Goal: Task Accomplishment & Management: Use online tool/utility

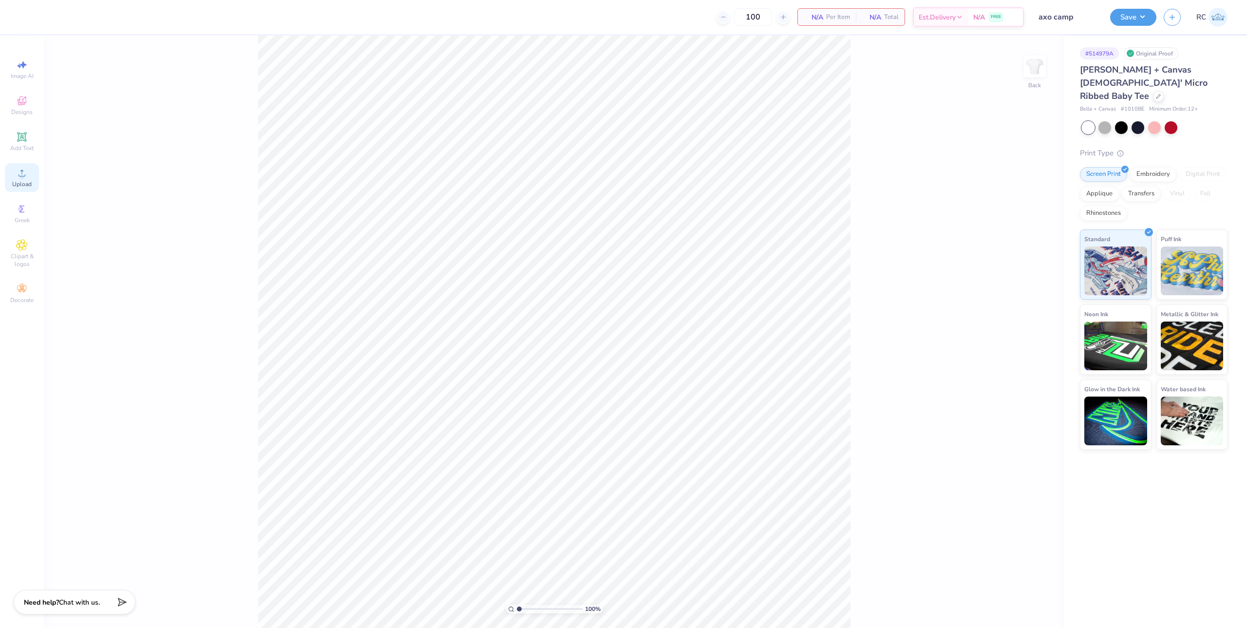
click at [22, 176] on icon at bounding box center [22, 173] width 7 height 7
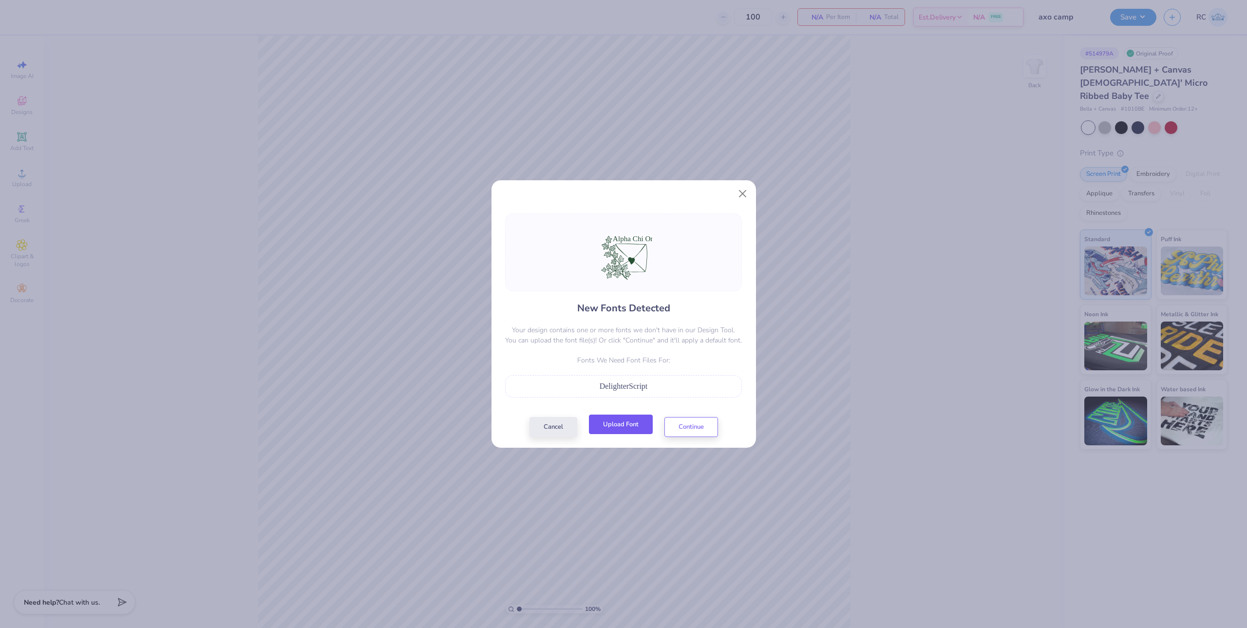
click at [620, 424] on button "Upload Font" at bounding box center [621, 425] width 64 height 20
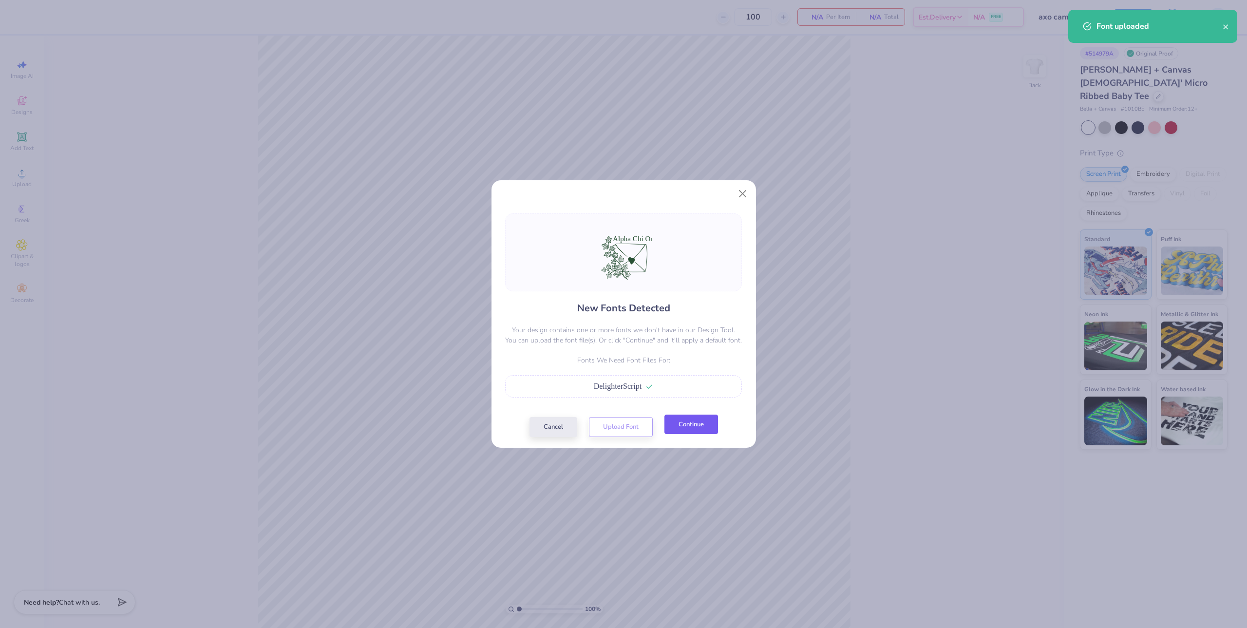
click at [684, 429] on button "Continue" at bounding box center [691, 425] width 54 height 20
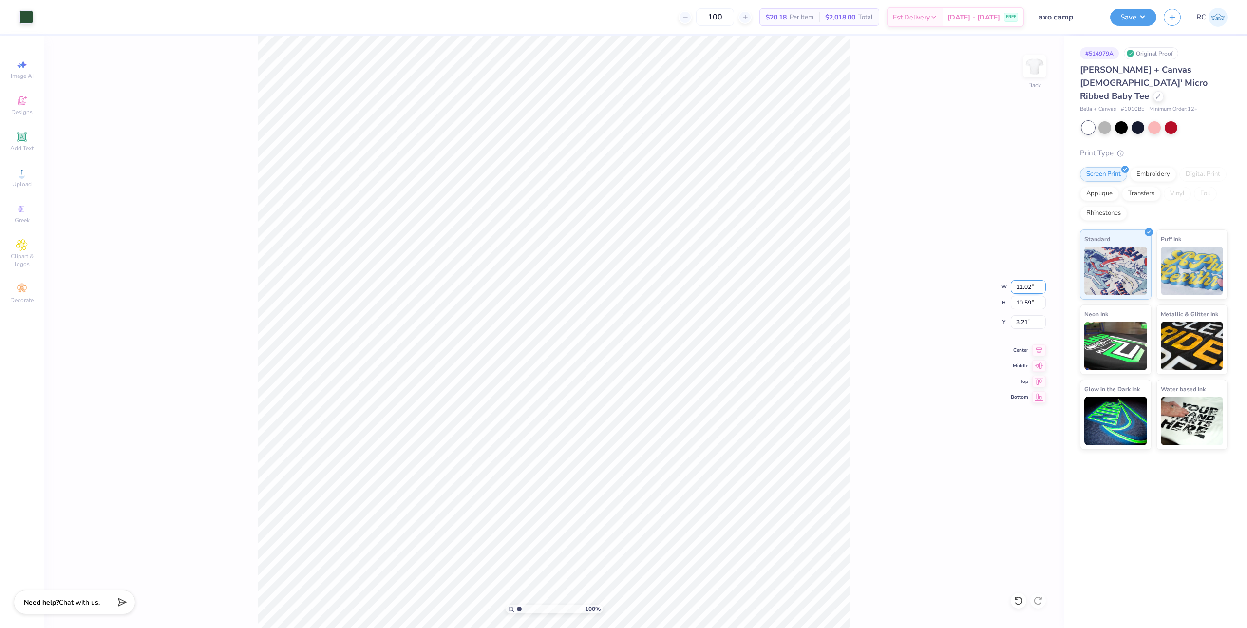
click at [1027, 285] on input "11.02" at bounding box center [1028, 287] width 35 height 14
type input "10.00"
type input "9.61"
click at [1026, 326] on input "3.70" at bounding box center [1028, 322] width 35 height 14
type input "2.00"
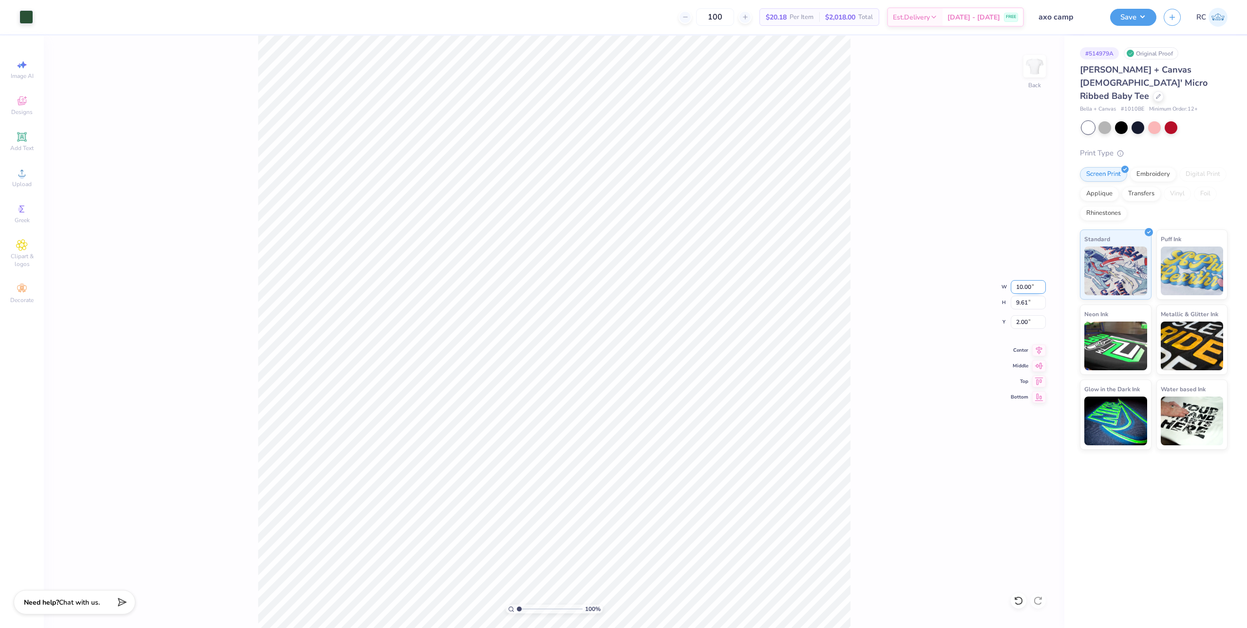
click at [1029, 291] on input "10.00" at bounding box center [1028, 287] width 35 height 14
type input "7.00"
type input "6.73"
type input "3.44"
click at [1027, 294] on div "100 % Back W 7.00 7.00 " H 6.73 6.73 " Y 3.44 3.44 " Center Middle Top Bottom" at bounding box center [554, 332] width 1020 height 592
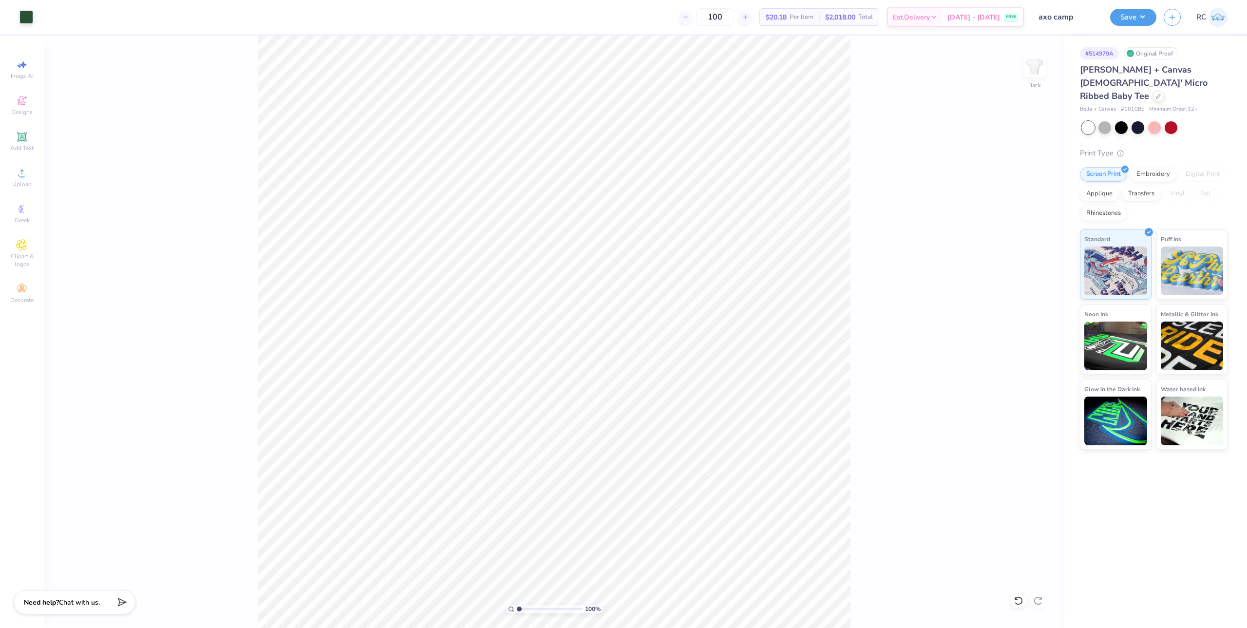
click at [1027, 291] on div "100 % Back" at bounding box center [554, 332] width 1020 height 592
click at [1026, 288] on input "7.00" at bounding box center [1028, 287] width 35 height 14
type input "8.00"
type input "7.69"
click at [1030, 318] on input "2.96" at bounding box center [1028, 322] width 35 height 14
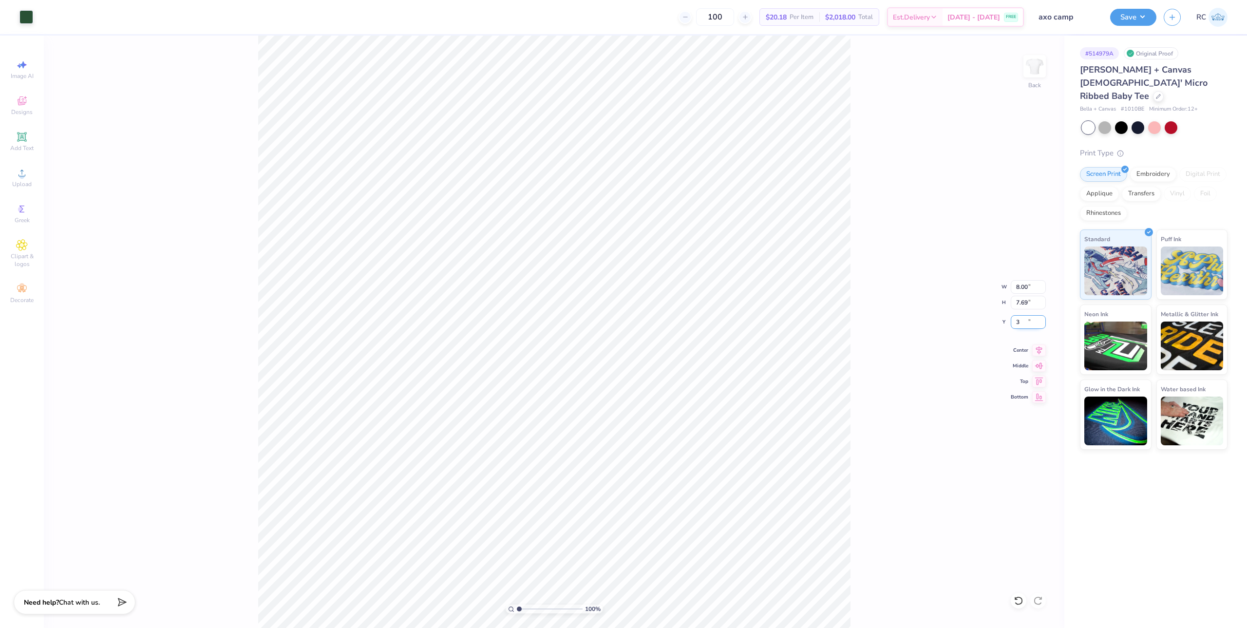
type input "3.00"
click at [18, 186] on span "Upload" at bounding box center [21, 184] width 19 height 8
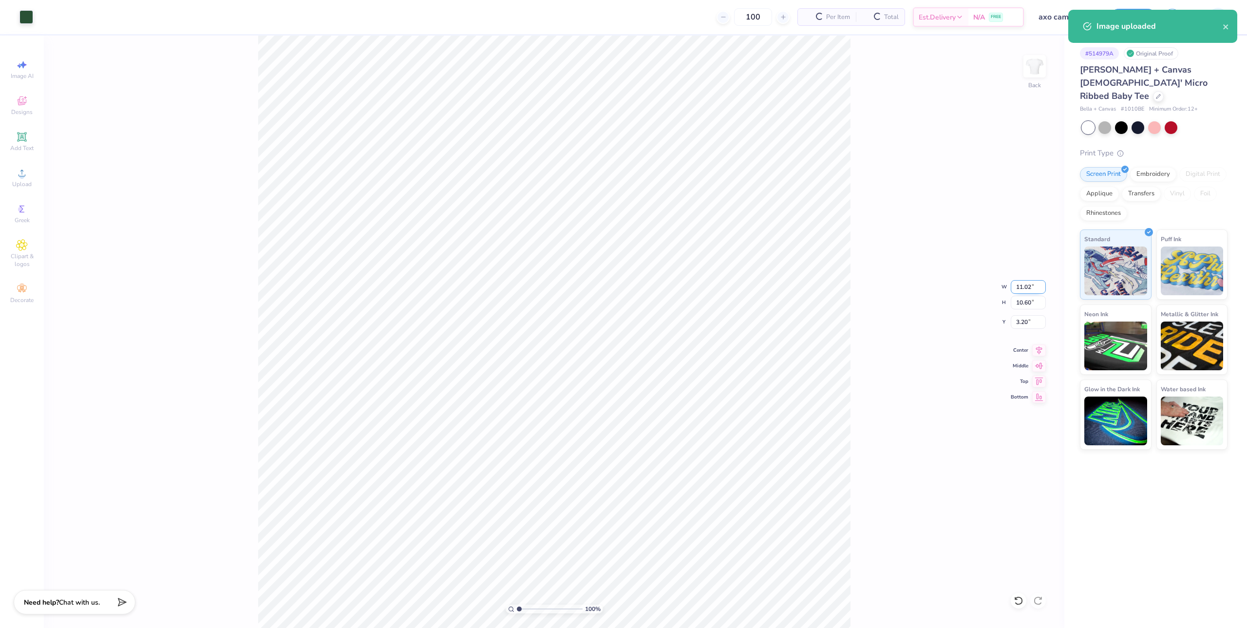
click at [1022, 287] on input "11.02" at bounding box center [1028, 287] width 35 height 14
type input "8.50"
type input "8.18"
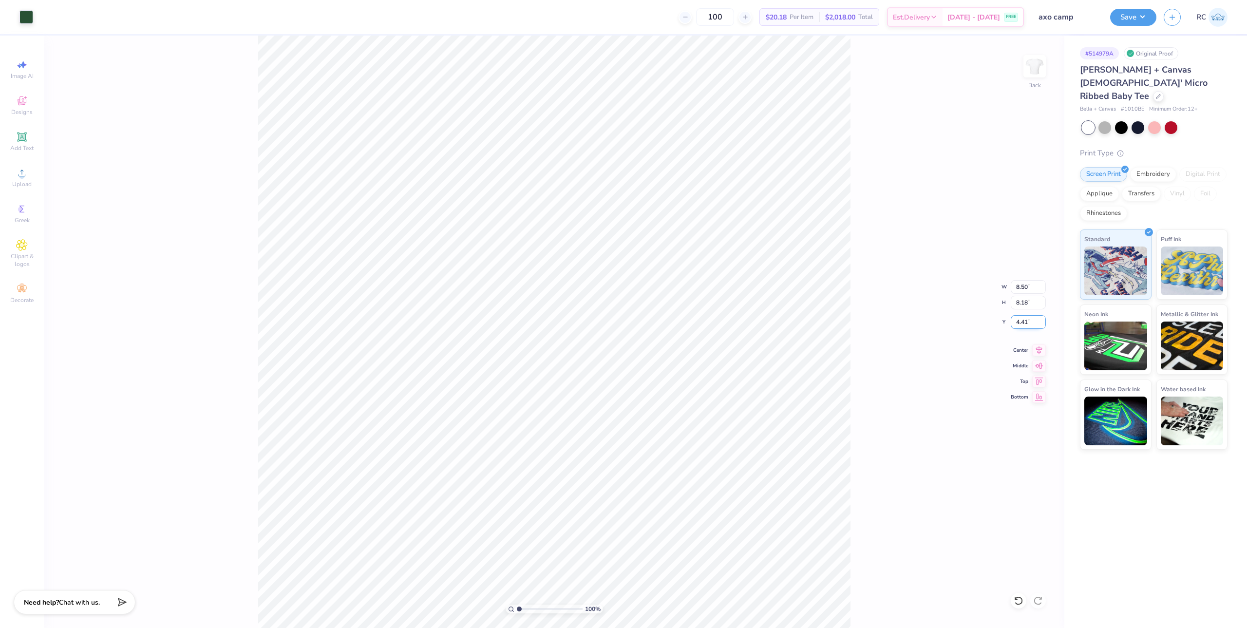
click at [1034, 321] on input "4.41" at bounding box center [1028, 322] width 35 height 14
type input "3.00"
click at [1031, 291] on input "8.50" at bounding box center [1028, 287] width 35 height 14
type input "9.00"
type input "8.66"
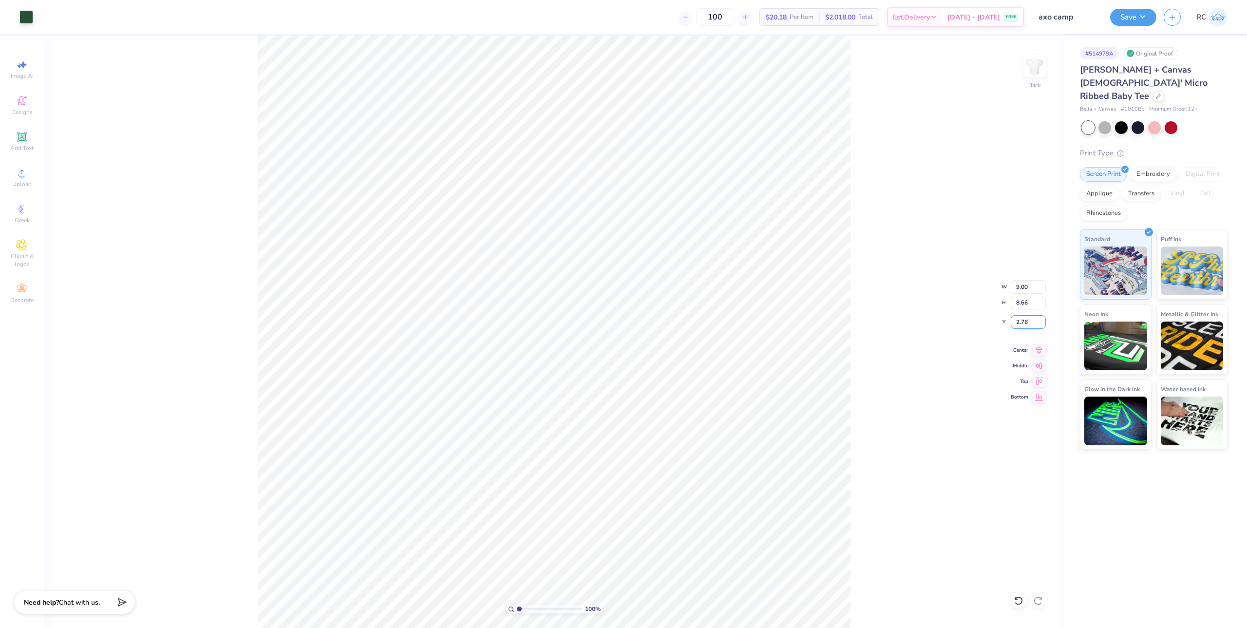
click at [1022, 326] on input "2.76" at bounding box center [1028, 322] width 35 height 14
type input "3.00"
click at [882, 424] on div "100 % Back W 9.00 9.00 " H 8.66 8.66 " Y 3.00 3.00 " Center Middle Top Bottom" at bounding box center [554, 332] width 1020 height 592
click at [861, 325] on div "100 % Back" at bounding box center [554, 332] width 1020 height 592
drag, startPoint x: 1033, startPoint y: 288, endPoint x: 977, endPoint y: 288, distance: 55.5
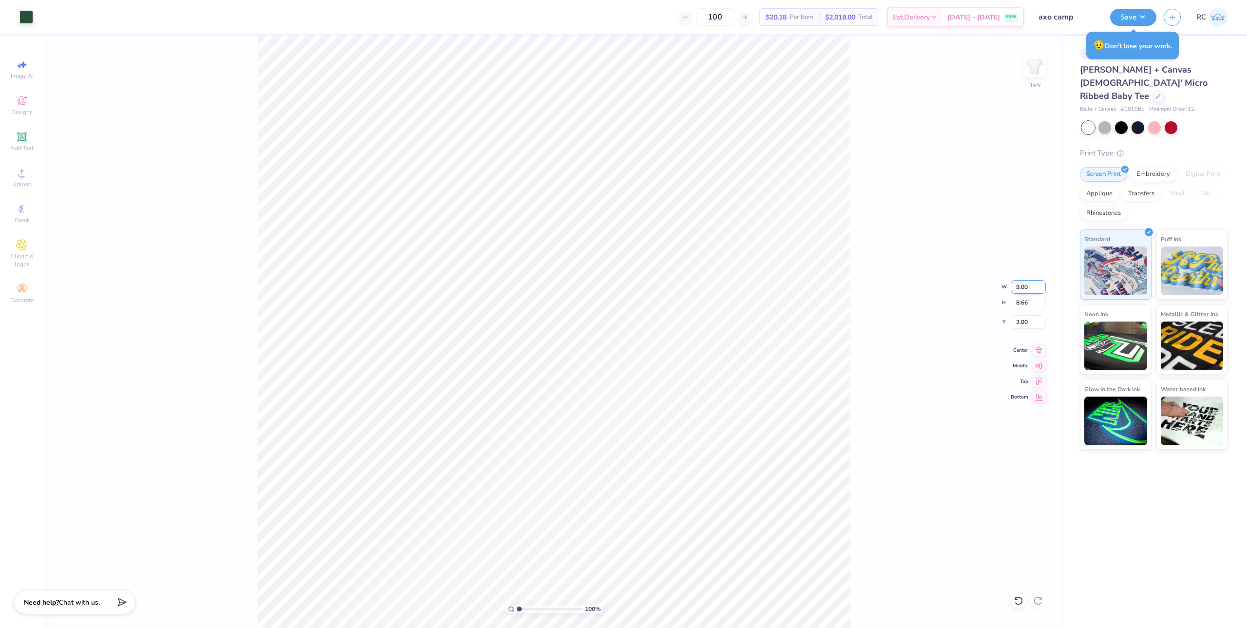
click at [977, 288] on div "100 % Back W 9.00 9.00 " H 8.66 8.66 " Y 3.00 3.00 " Center Middle Top Bottom" at bounding box center [554, 332] width 1020 height 592
click at [876, 267] on div "100 % Back" at bounding box center [554, 332] width 1020 height 592
click at [1032, 289] on input "9.00" at bounding box center [1028, 287] width 35 height 14
type input "7.00"
type input "6.73"
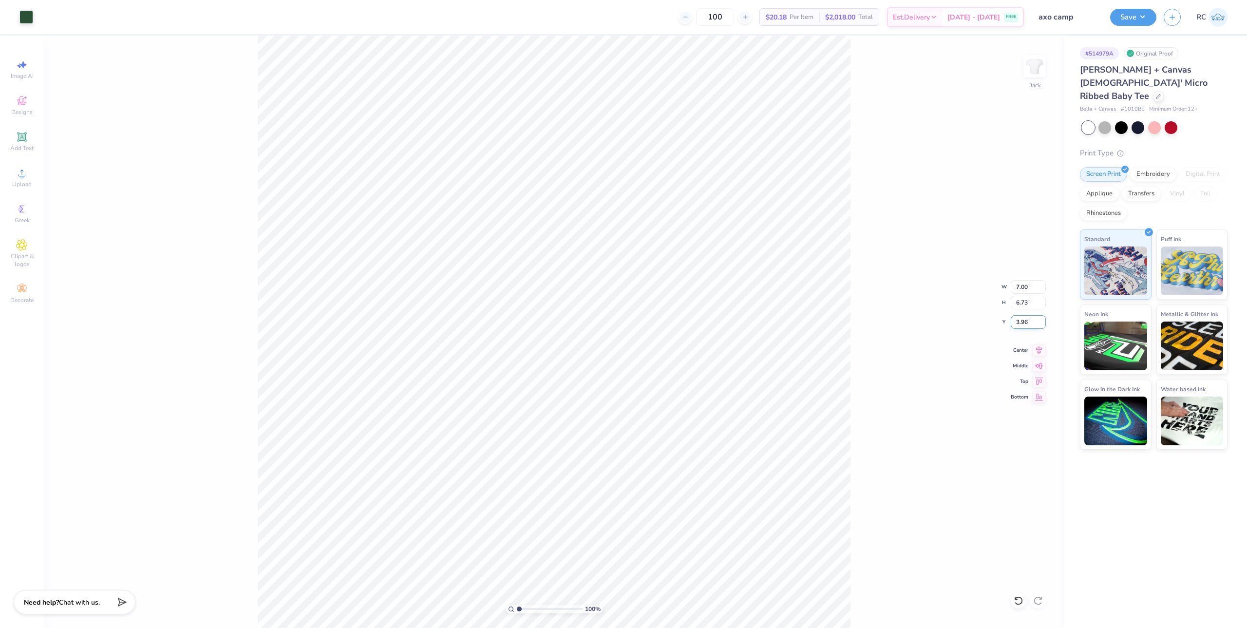
click at [1033, 320] on input "3.96" at bounding box center [1028, 322] width 35 height 14
type input "3.00"
click at [1150, 20] on button "Save" at bounding box center [1133, 15] width 46 height 17
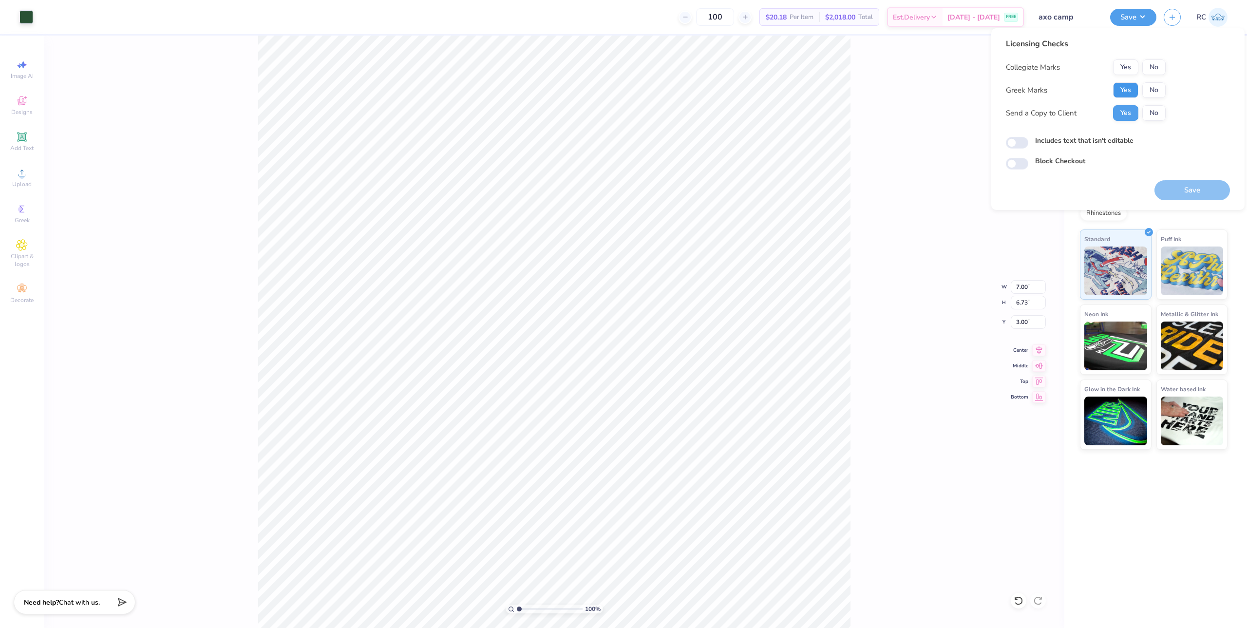
click at [1124, 94] on button "Yes" at bounding box center [1125, 90] width 25 height 16
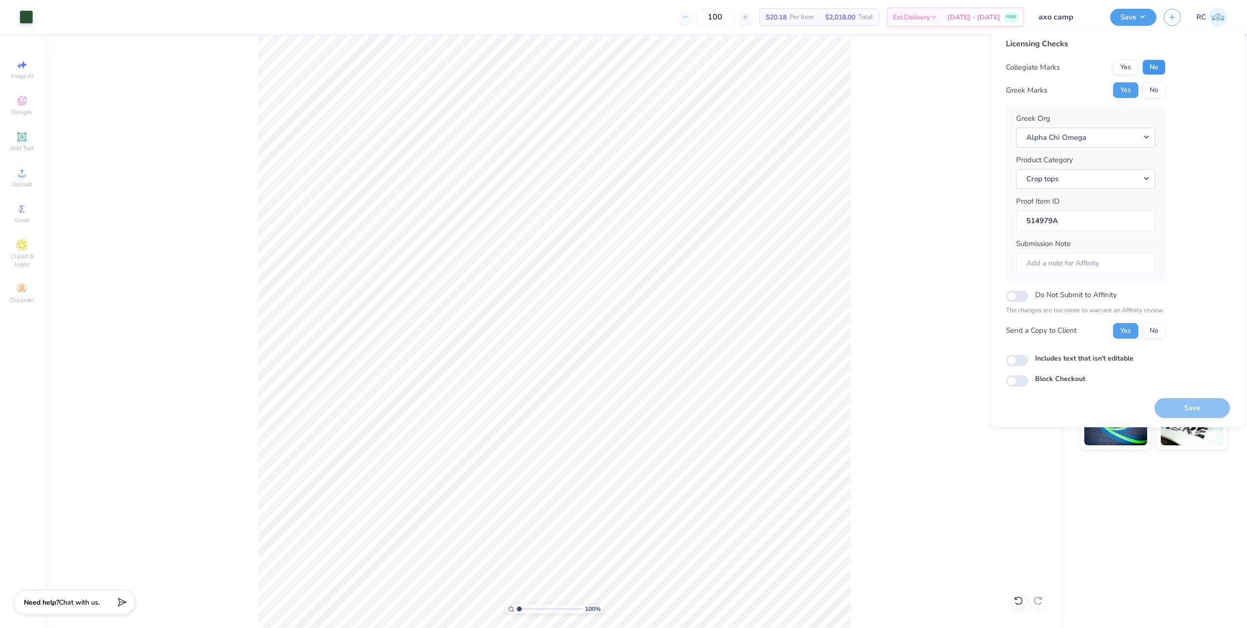
click at [1161, 69] on button "No" at bounding box center [1153, 67] width 23 height 16
click at [1185, 406] on button "Save" at bounding box center [1192, 408] width 76 height 20
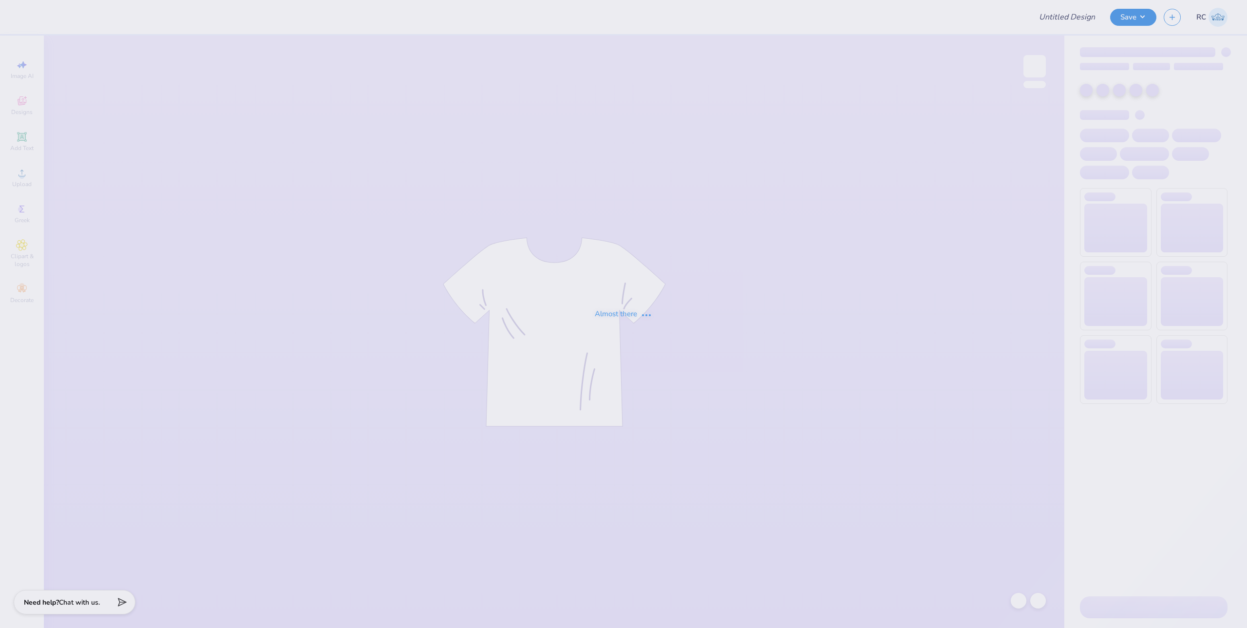
type input "bbq"
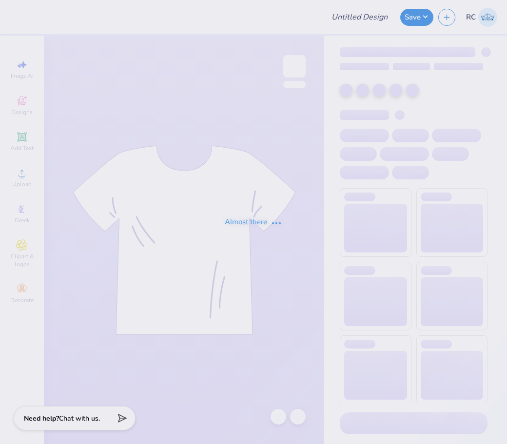
type input "bbq"
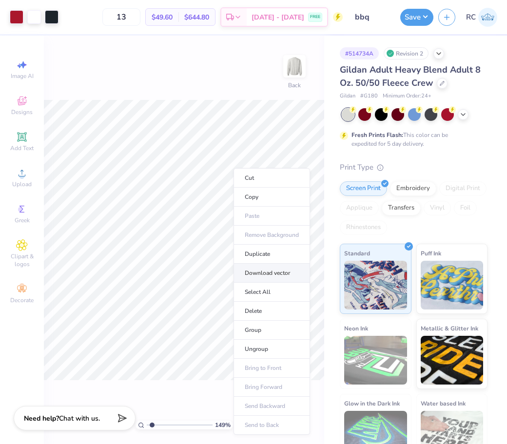
click at [269, 275] on li "Download vector" at bounding box center [271, 273] width 76 height 19
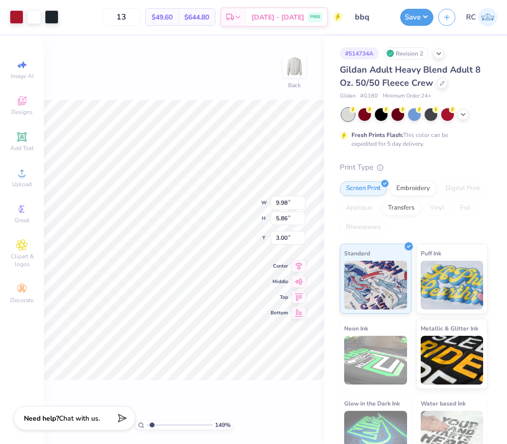
type input "1.49212329151837"
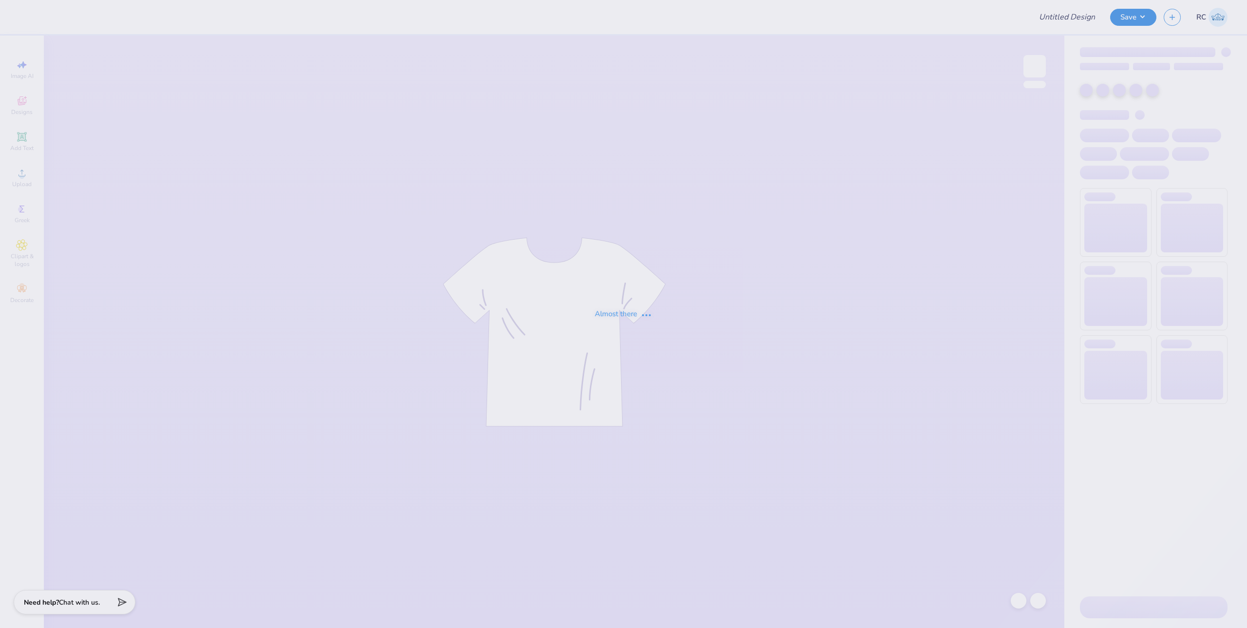
type input "bbq"
type input "13"
type input "bbq"
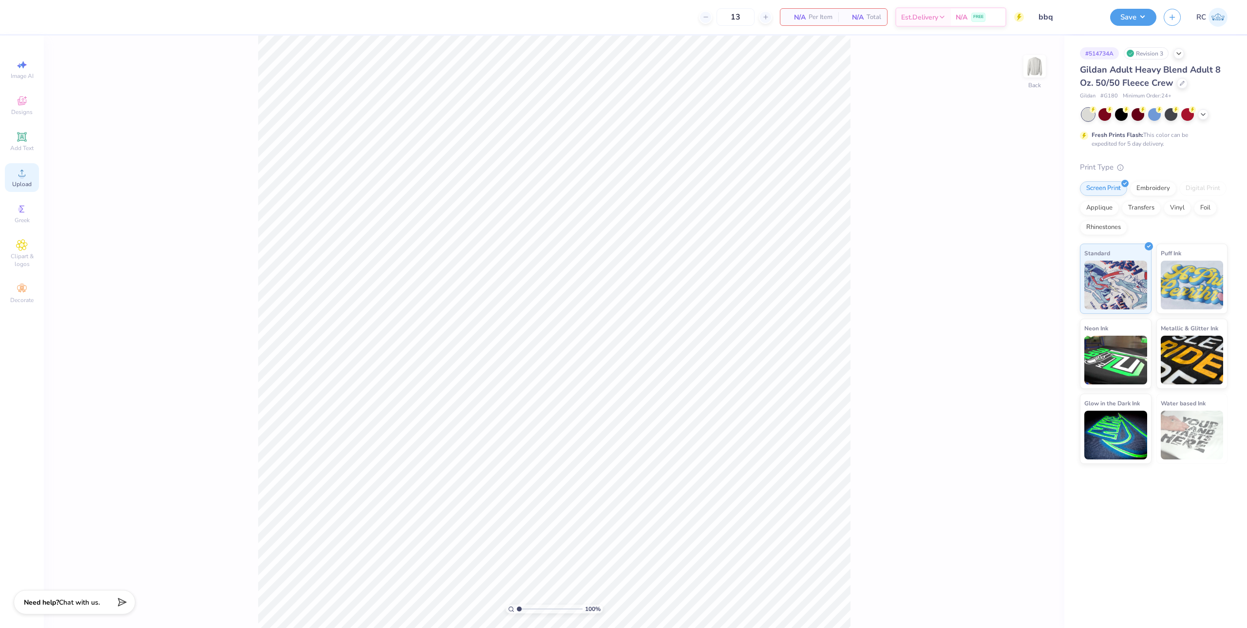
click at [28, 175] on div "Upload" at bounding box center [22, 177] width 34 height 29
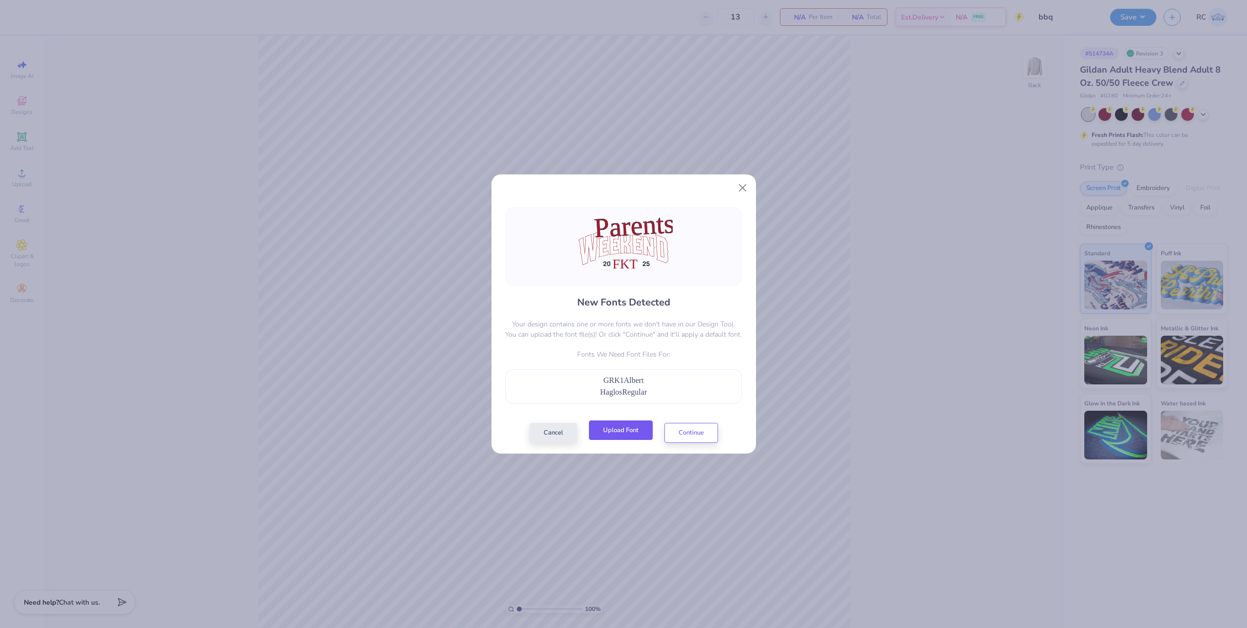
click at [618, 432] on button "Upload Font" at bounding box center [621, 430] width 64 height 20
click at [630, 437] on button "Upload Font" at bounding box center [621, 430] width 64 height 20
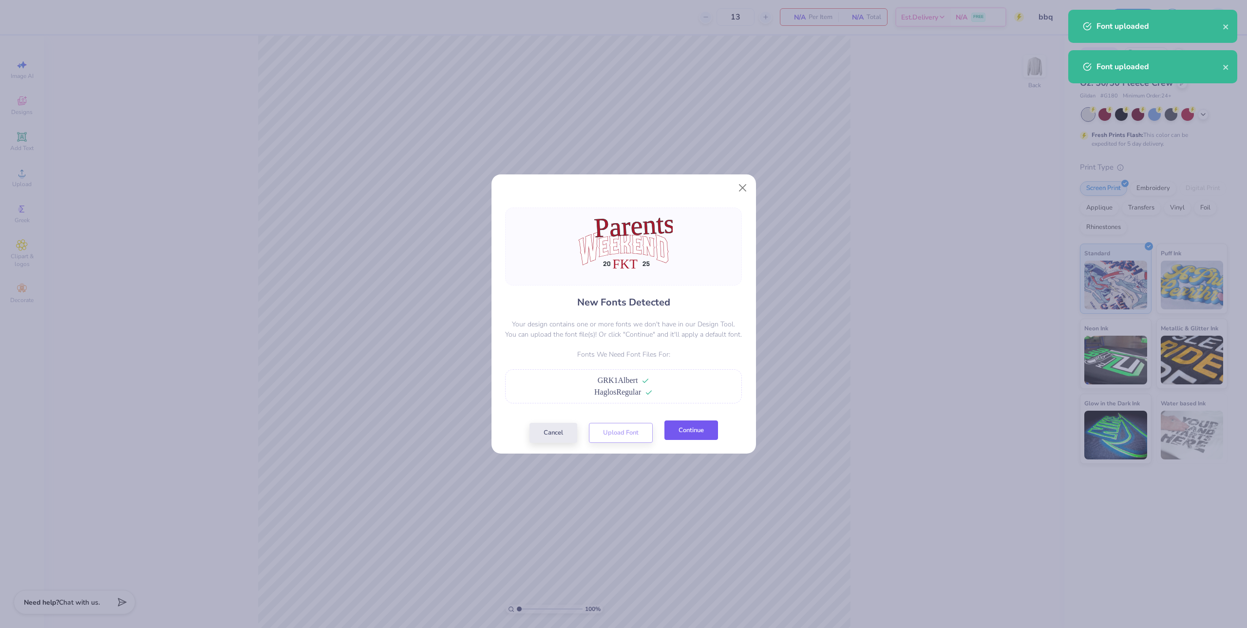
click at [690, 435] on button "Continue" at bounding box center [691, 430] width 54 height 20
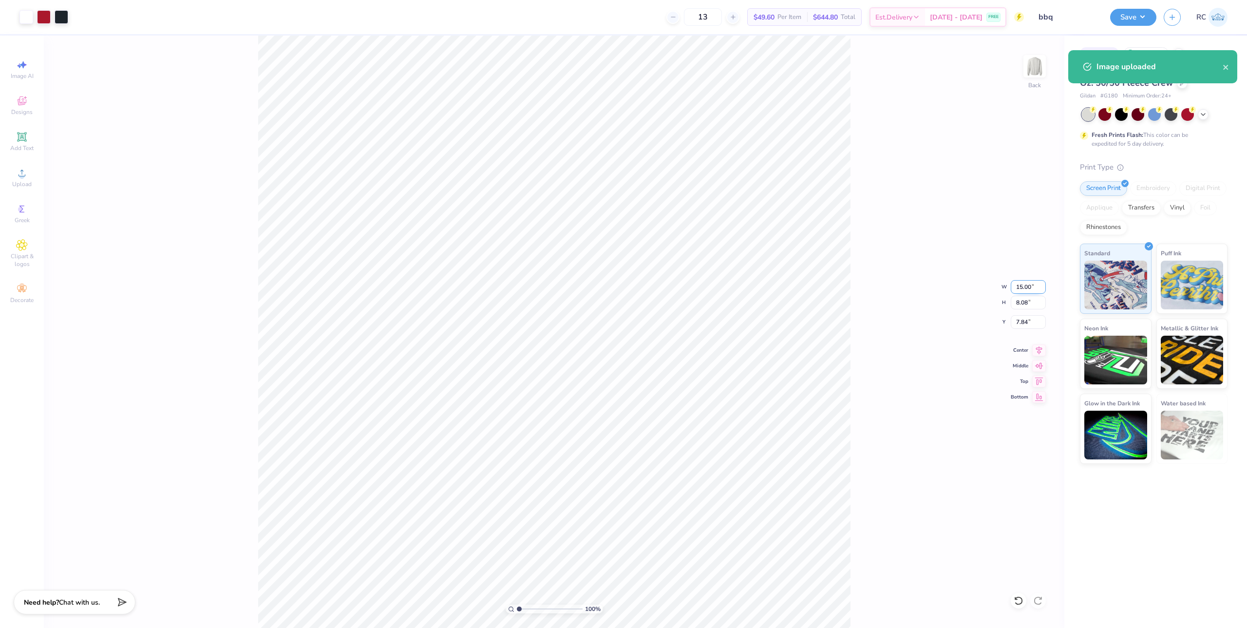
click at [1030, 286] on input "15.00" at bounding box center [1028, 287] width 35 height 14
type input "10.00"
type input "5.38"
click at [1024, 324] on input "9.18" at bounding box center [1028, 322] width 35 height 14
type input "3.00"
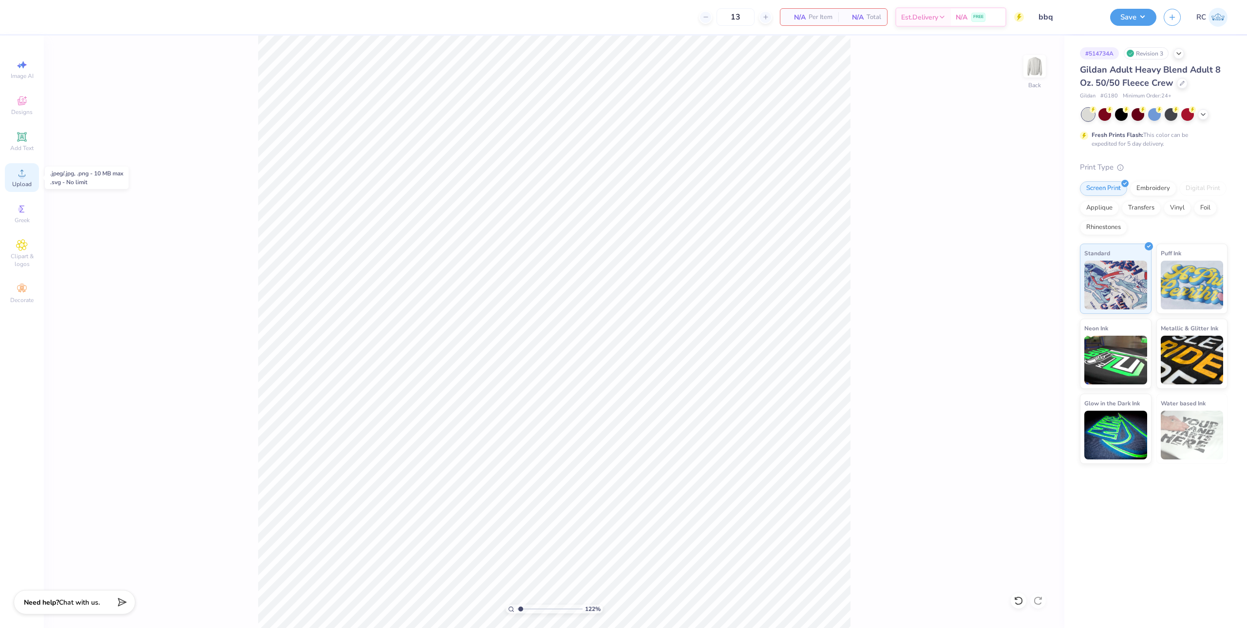
click at [25, 185] on span "Upload" at bounding box center [21, 184] width 19 height 8
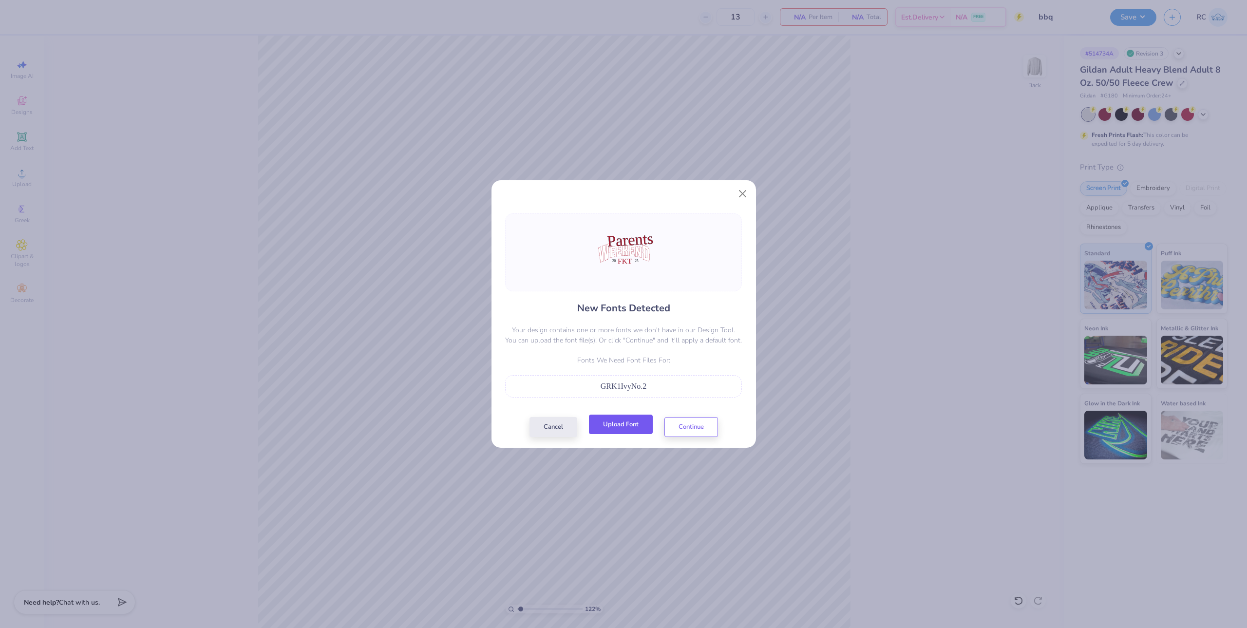
click at [637, 426] on button "Upload Font" at bounding box center [621, 425] width 64 height 20
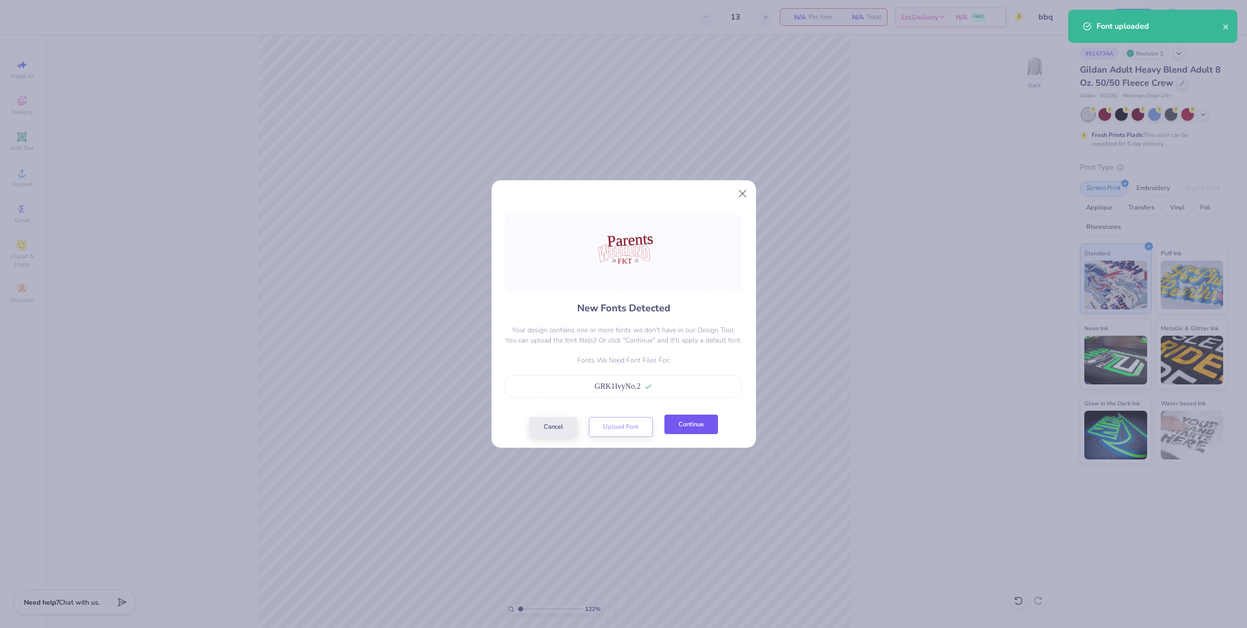
click at [692, 431] on button "Continue" at bounding box center [691, 425] width 54 height 20
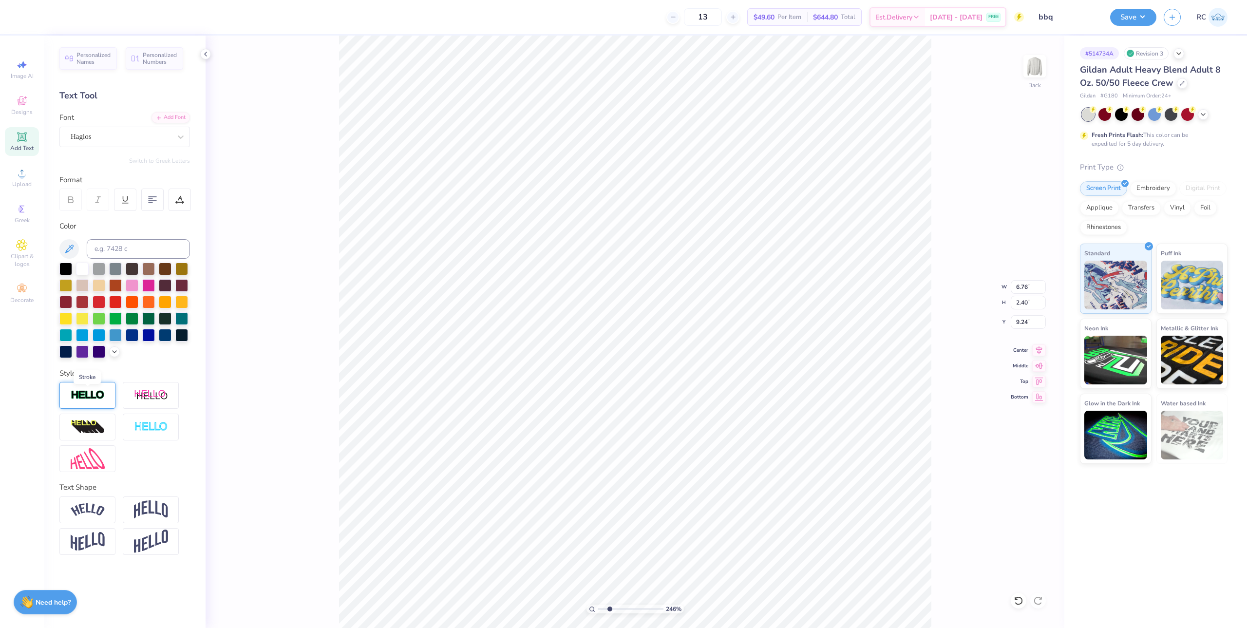
click at [99, 395] on img at bounding box center [88, 395] width 34 height 11
type input "2.46071092039642"
type input "6.75"
type input "2.37"
type input "8.96"
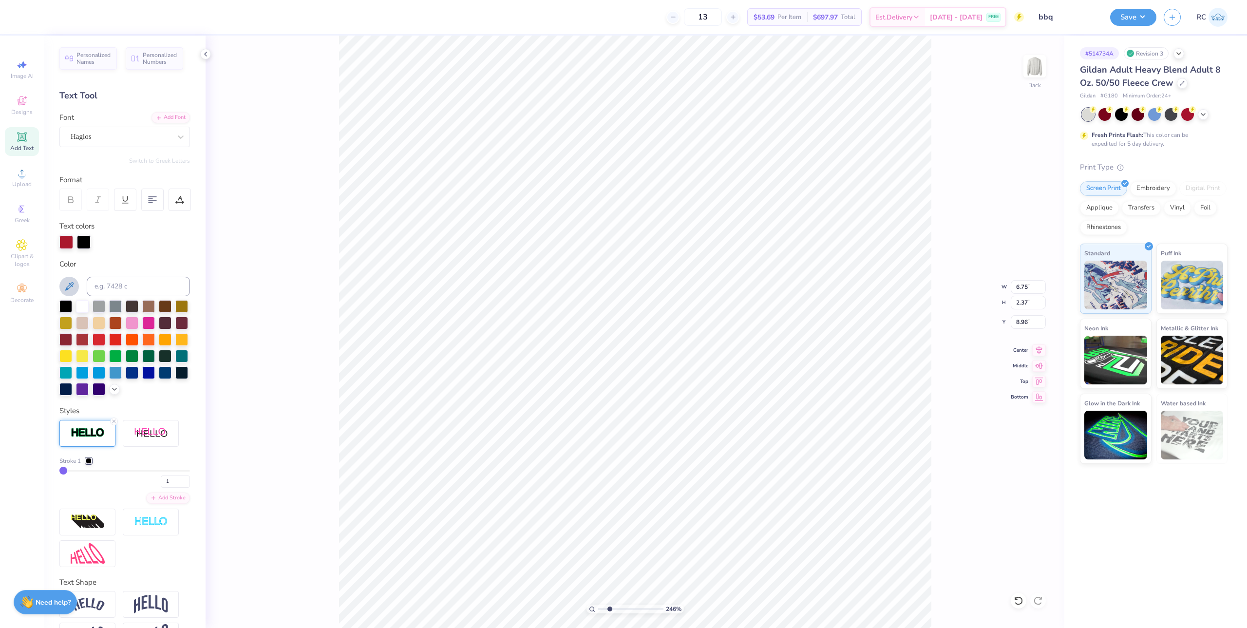
click at [70, 285] on icon at bounding box center [69, 287] width 12 height 12
click at [89, 464] on div at bounding box center [89, 461] width 6 height 6
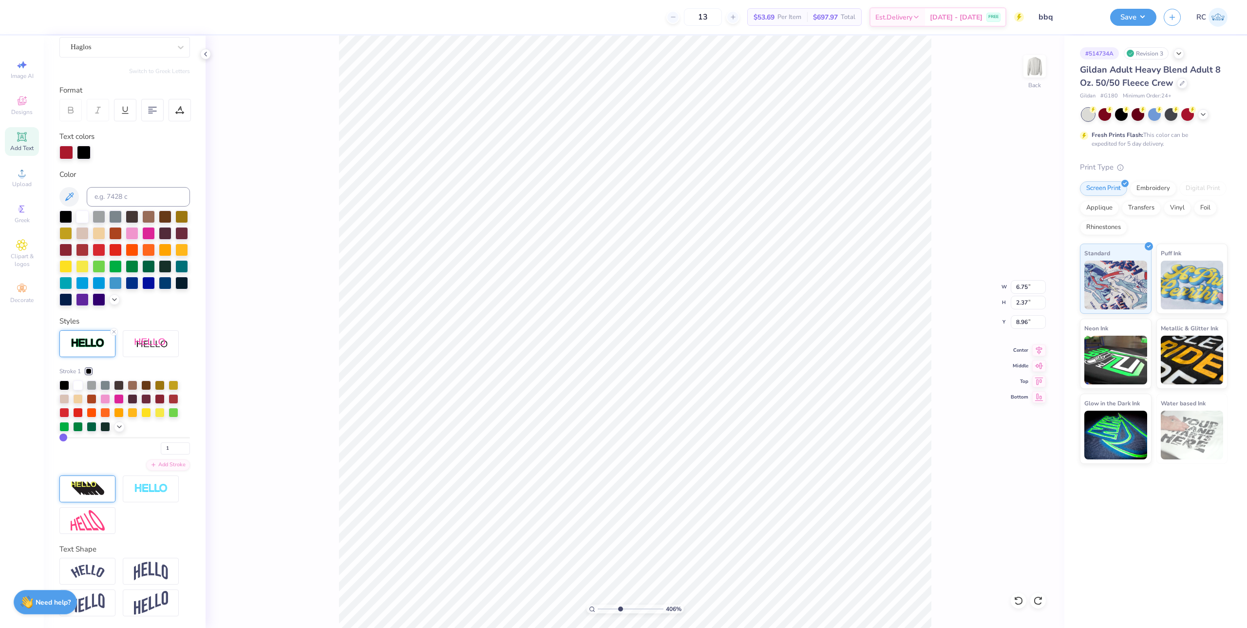
scroll to position [106, 0]
type input "2.22643191709162"
type input "9.29"
click at [1038, 346] on icon at bounding box center [1039, 349] width 14 height 12
type input "3.6716840780171"
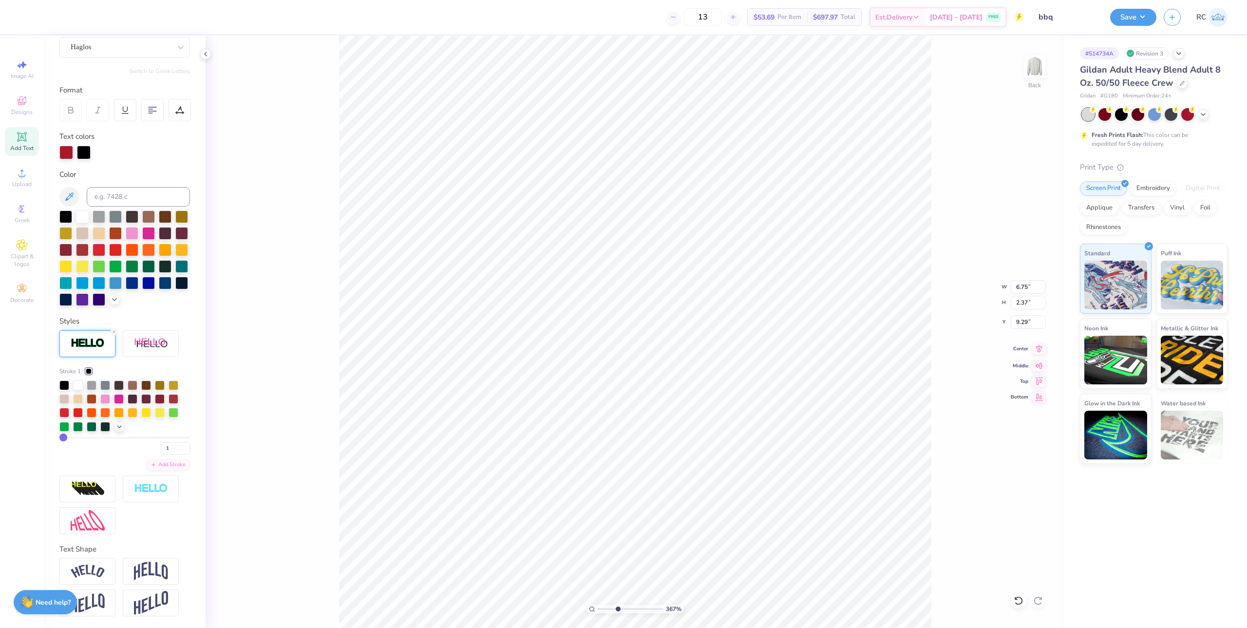
type input "9.31"
type input "1.49212329151837"
click at [1029, 292] on input "10.02" at bounding box center [1028, 287] width 35 height 14
type input "10"
type input "1.49212329151837"
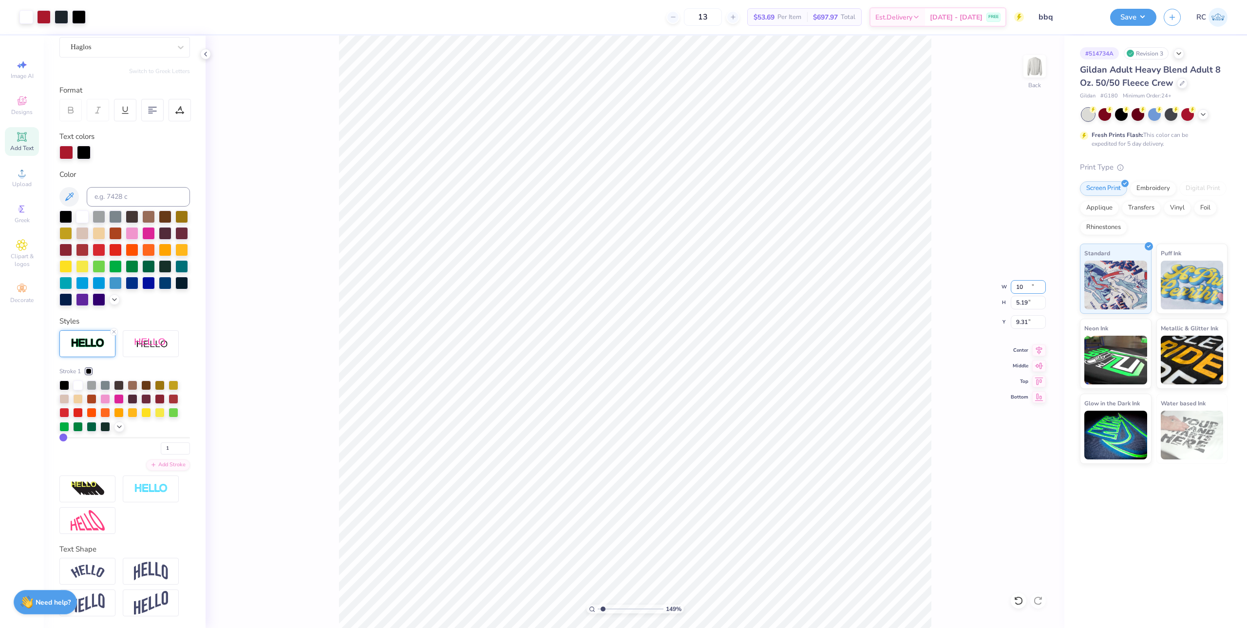
type input "10.00"
type input "5.19"
click at [1031, 326] on input "9.31" at bounding box center [1028, 322] width 35 height 14
type input "3"
type input "1.49212329151837"
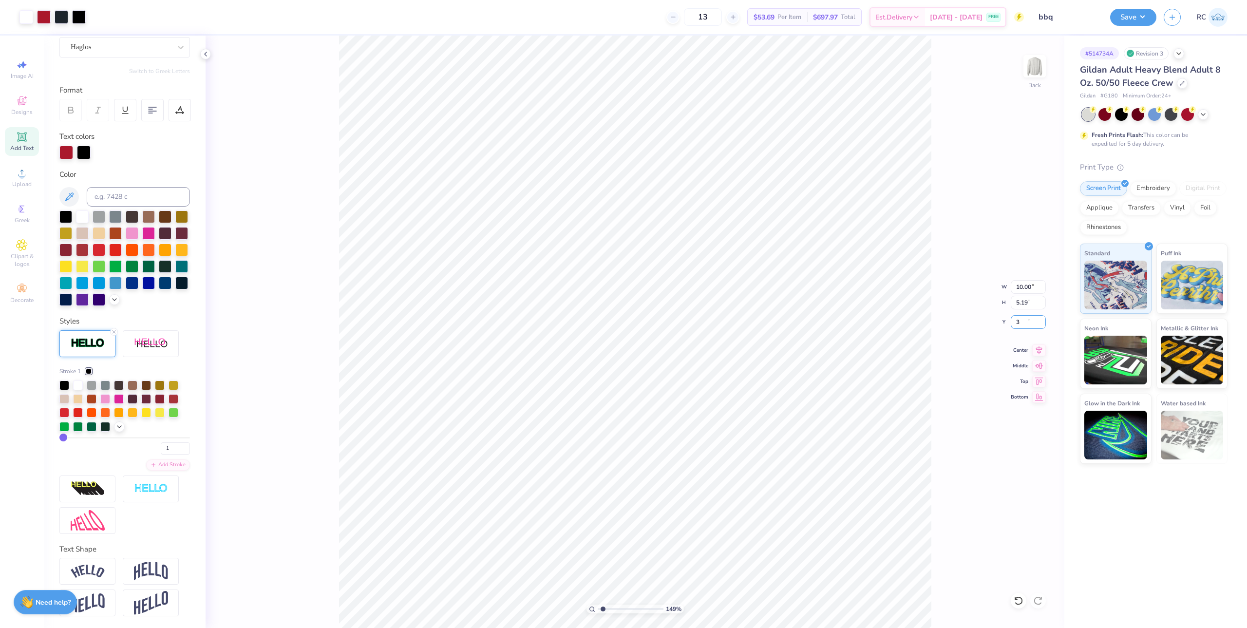
type input "3.00"
click at [79, 20] on div at bounding box center [79, 16] width 14 height 14
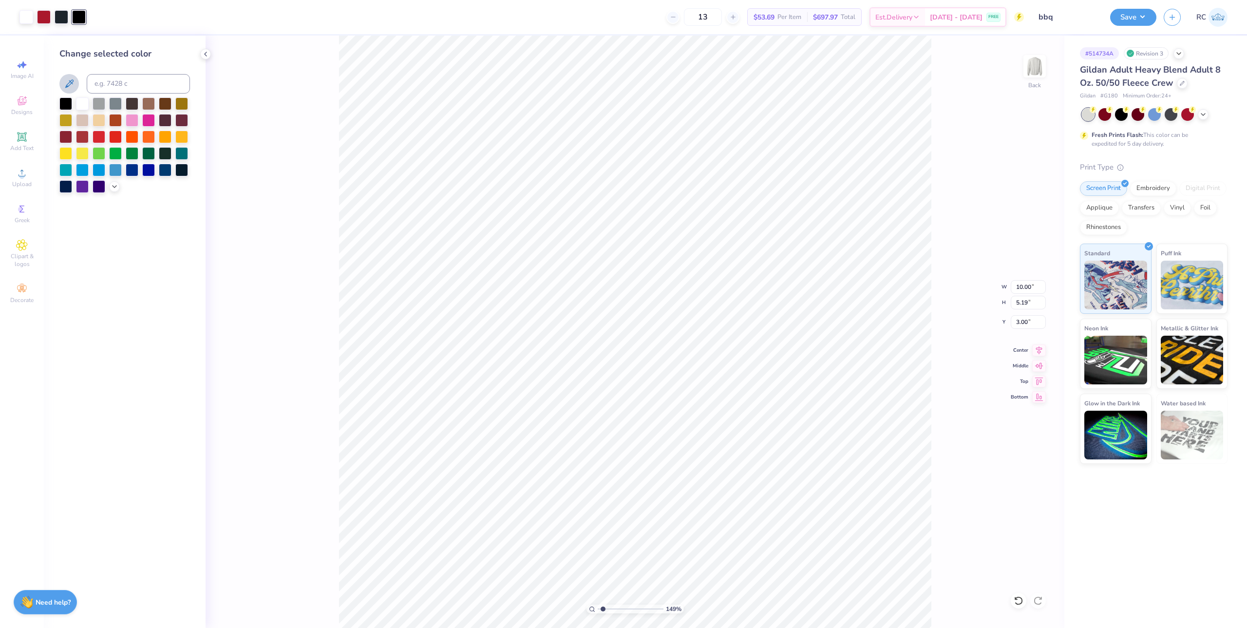
click at [70, 84] on icon at bounding box center [69, 84] width 12 height 12
type input "1.49212329151837"
click at [70, 74] on button at bounding box center [68, 83] width 19 height 19
click at [65, 81] on icon at bounding box center [69, 84] width 12 height 12
click at [183, 37] on div "Change selected color" at bounding box center [125, 332] width 162 height 592
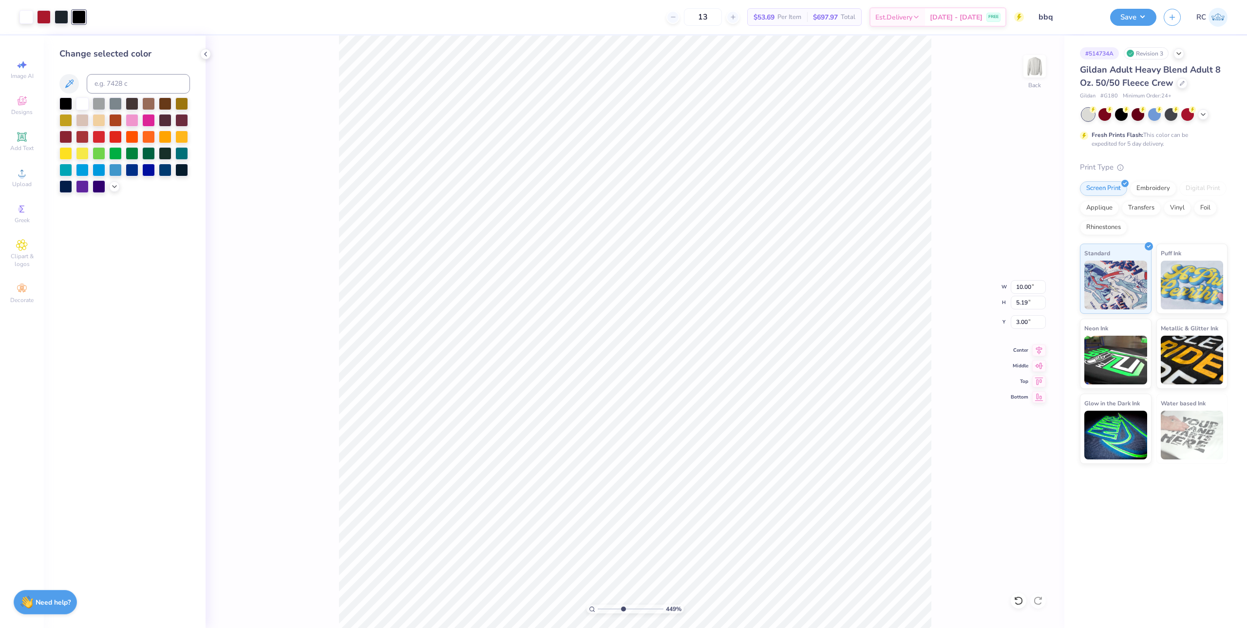
click at [107, 21] on div "13 $53.69 Per Item $697.97 Total Est. Delivery Sep 15 - 18 FREE" at bounding box center [558, 17] width 931 height 34
click at [109, 31] on div "13 $53.69 Per Item $697.97 Total Est. Delivery Sep 15 - 18 FREE" at bounding box center [558, 17] width 931 height 34
click at [79, 19] on div at bounding box center [79, 17] width 14 height 14
type input "4.48505384214065"
click at [113, 89] on input at bounding box center [138, 83] width 103 height 19
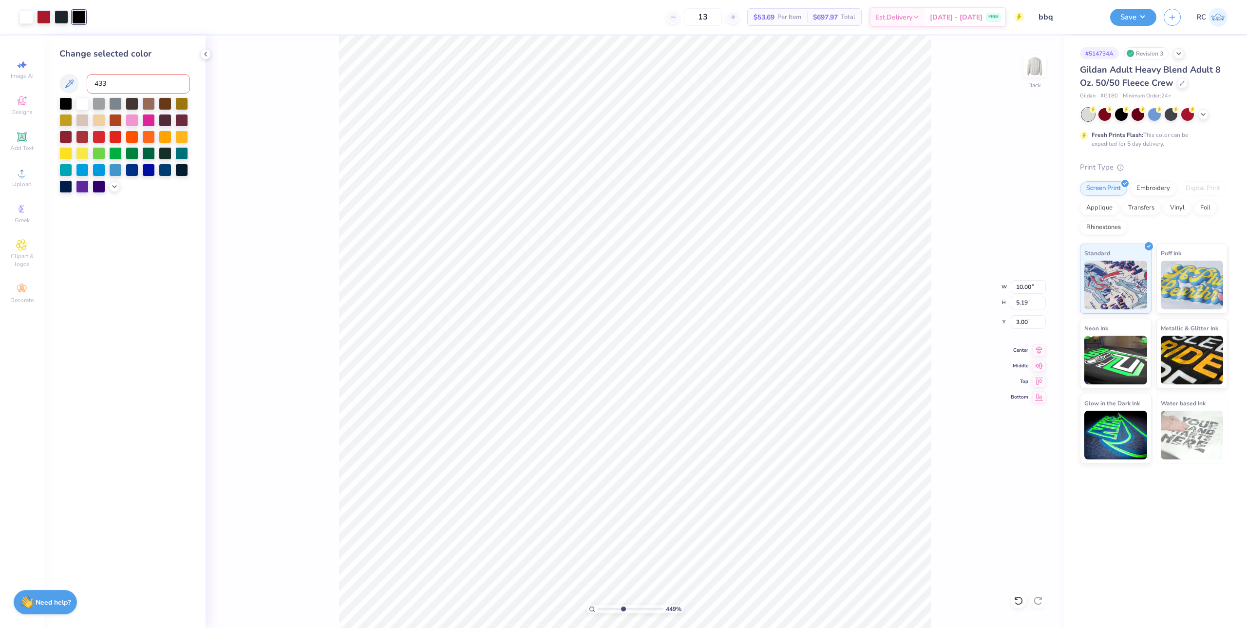
type input "433"
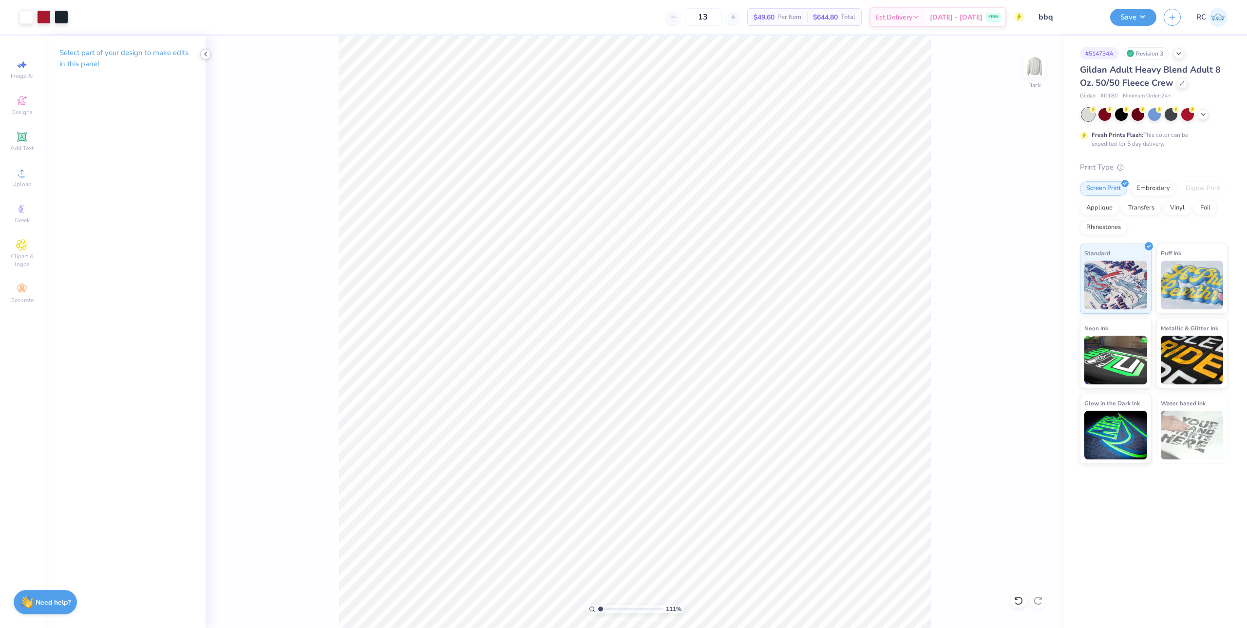
click at [206, 54] on icon at bounding box center [206, 54] width 8 height 8
click at [656, 378] on li "Group" at bounding box center [657, 378] width 76 height 19
click at [1130, 22] on button "Save" at bounding box center [1133, 15] width 46 height 17
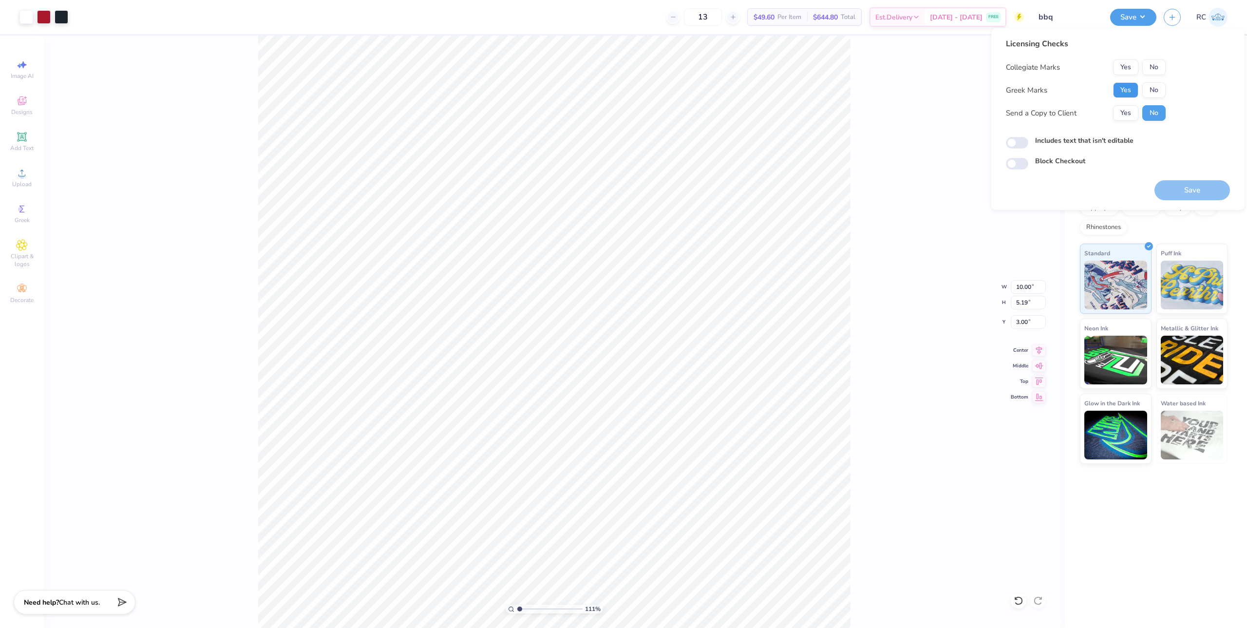
click at [1122, 91] on button "Yes" at bounding box center [1125, 90] width 25 height 16
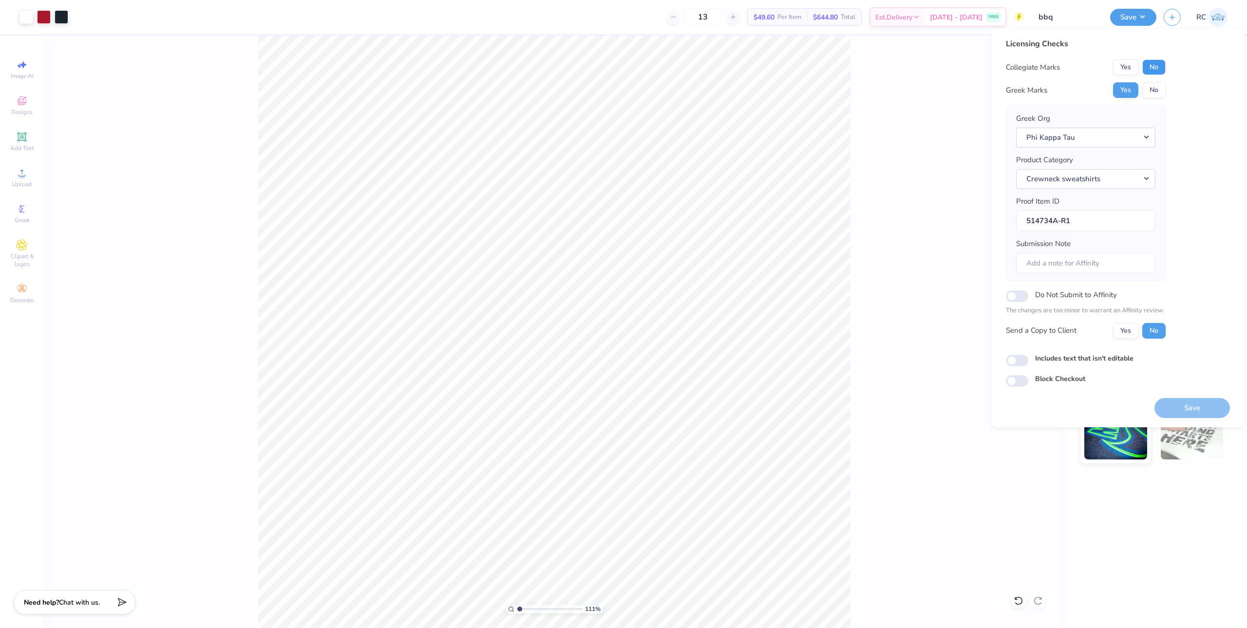
click at [1150, 68] on button "No" at bounding box center [1153, 67] width 23 height 16
click at [1133, 333] on button "Yes" at bounding box center [1125, 331] width 25 height 16
type input "1.10522621487156"
click at [1022, 361] on input "Includes text that isn't editable" at bounding box center [1017, 361] width 22 height 12
checkbox input "true"
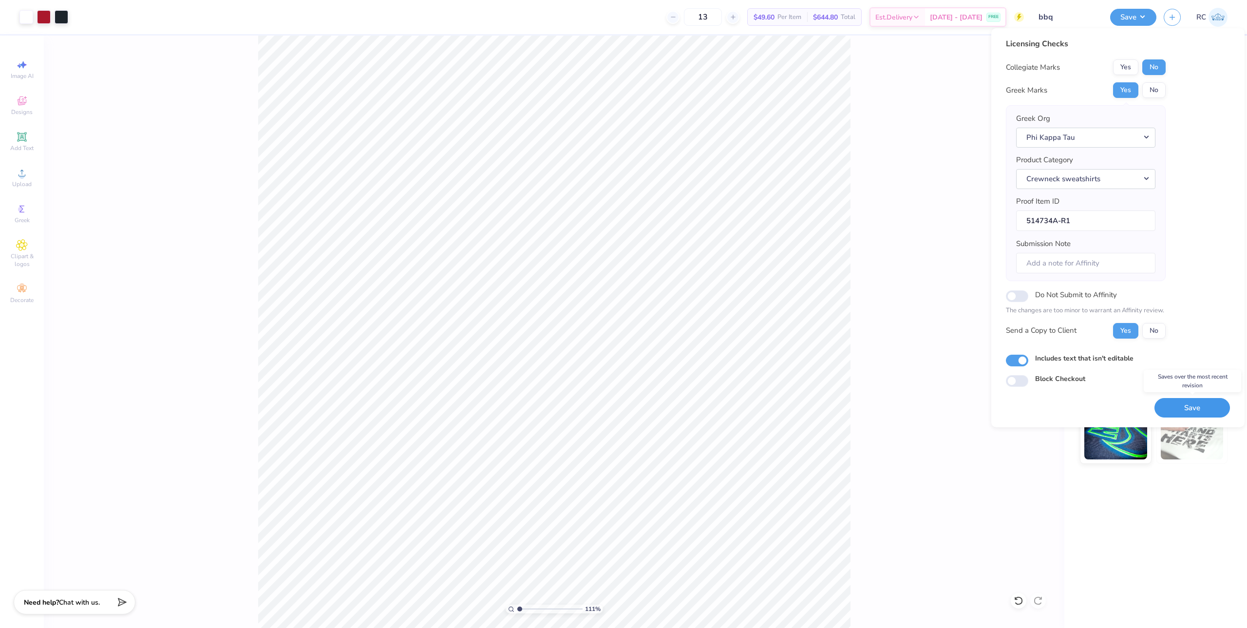
click at [1197, 409] on button "Save" at bounding box center [1192, 408] width 76 height 20
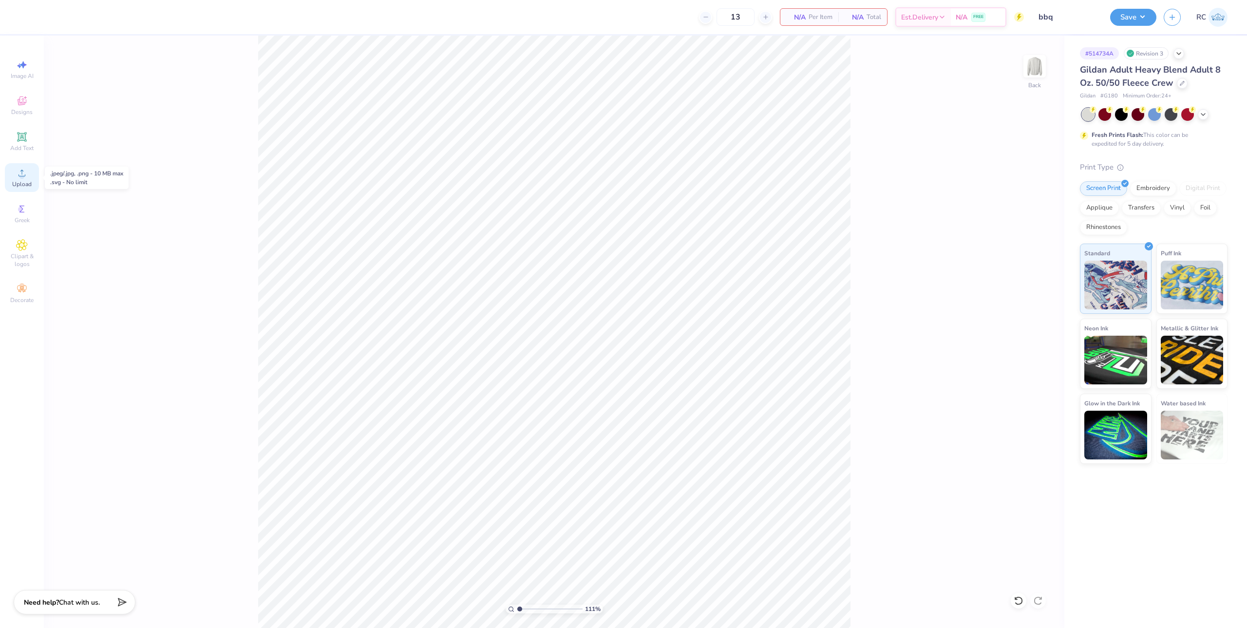
click at [26, 175] on icon at bounding box center [22, 173] width 12 height 12
type input "1.64913377760655"
click at [1031, 286] on input "10.02" at bounding box center [1028, 287] width 35 height 14
type input "10.00"
type input "5.25"
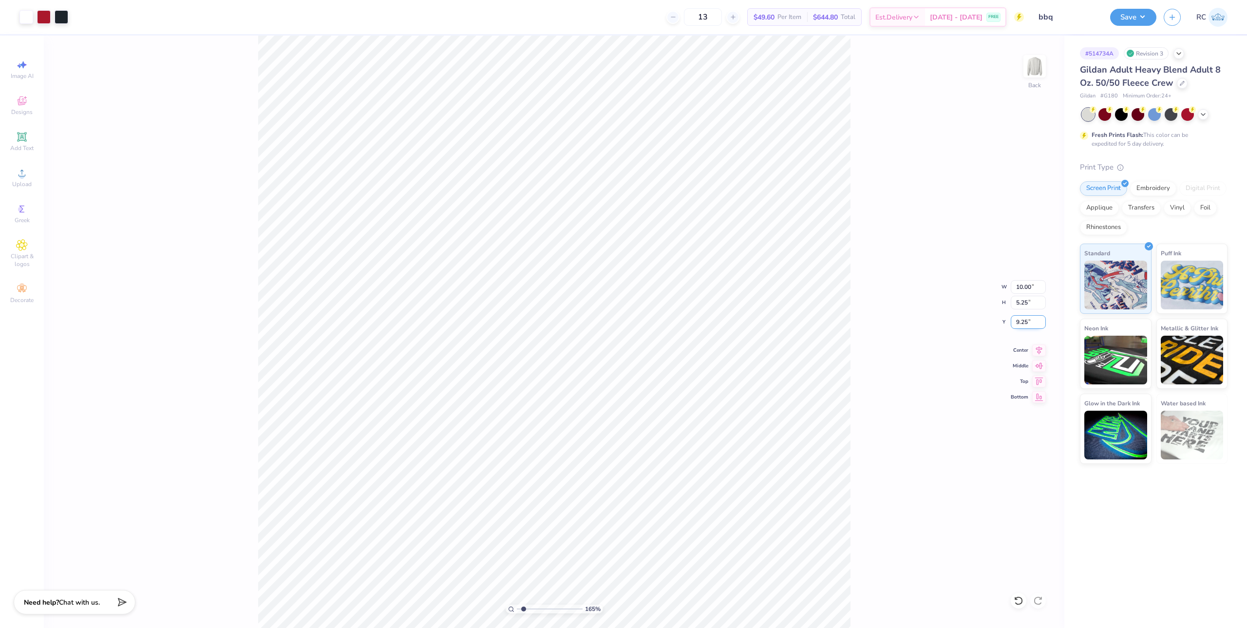
click at [1033, 321] on input "9.25" at bounding box center [1028, 322] width 35 height 14
type input "3.00"
click at [1147, 19] on button "Save" at bounding box center [1133, 15] width 46 height 17
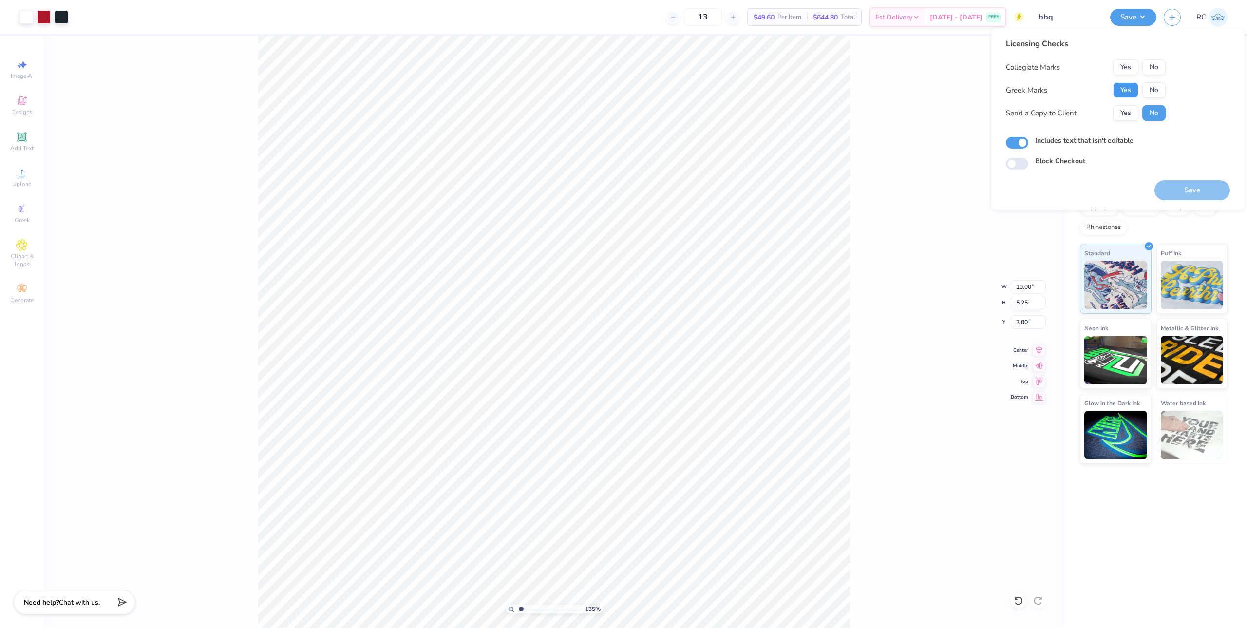
click at [1119, 93] on button "Yes" at bounding box center [1125, 90] width 25 height 16
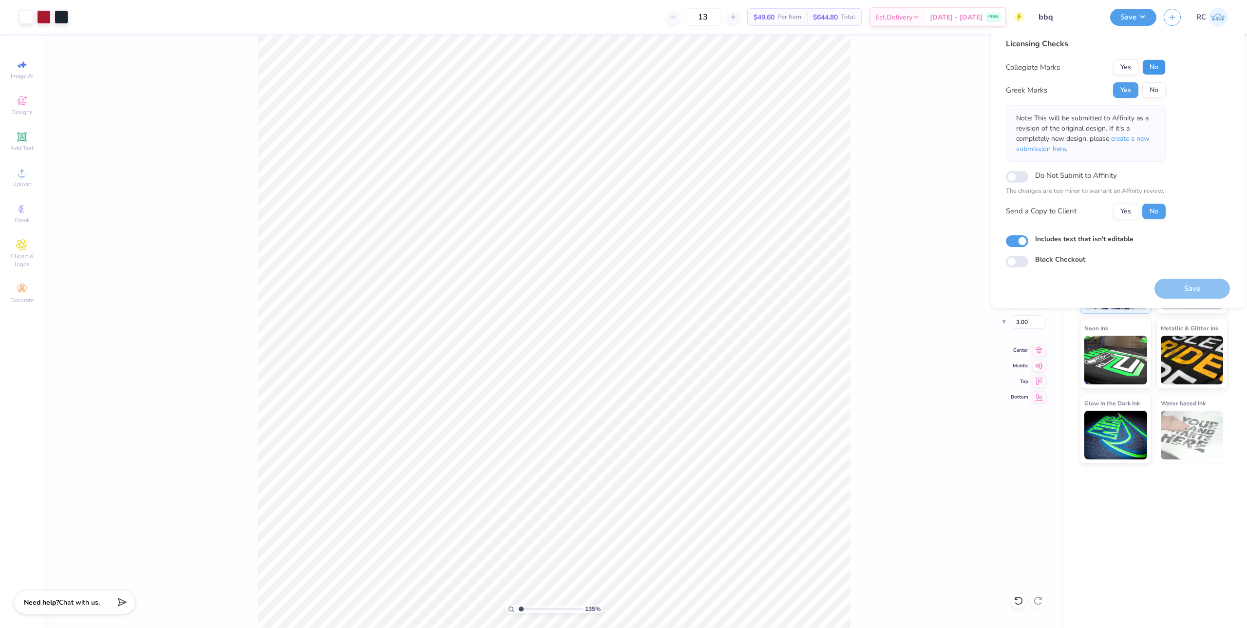
click at [1162, 69] on button "No" at bounding box center [1153, 67] width 23 height 16
click at [1130, 215] on button "Yes" at bounding box center [1125, 212] width 25 height 16
click at [1189, 287] on button "Save" at bounding box center [1192, 289] width 76 height 20
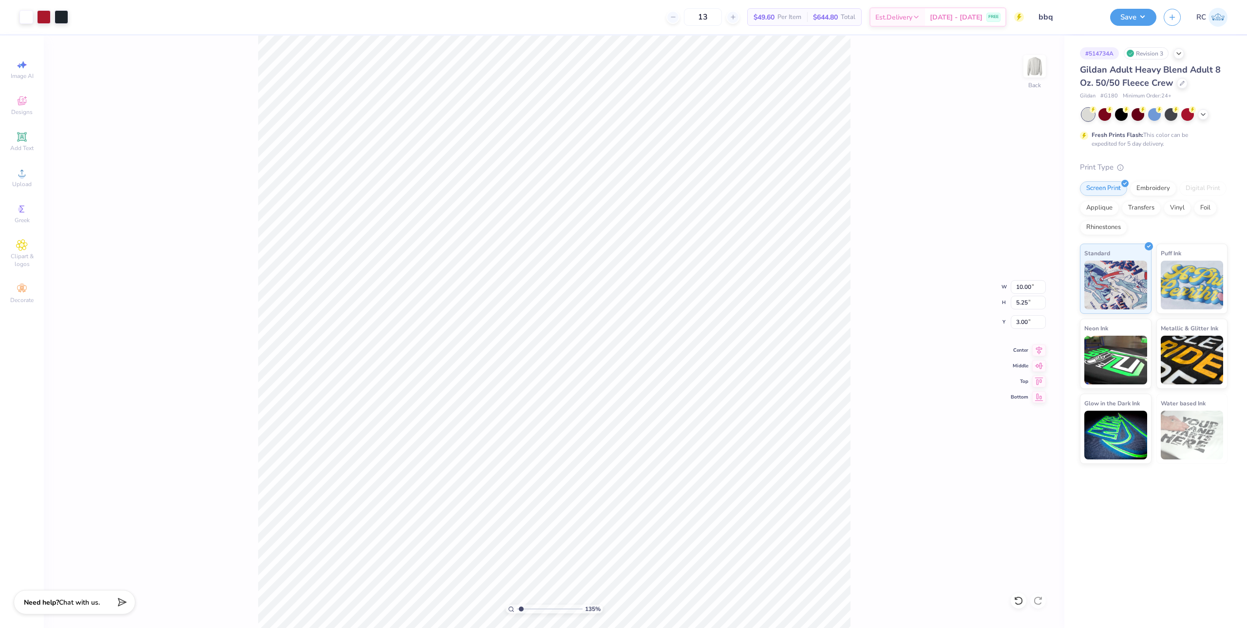
type input "1.35006143669128"
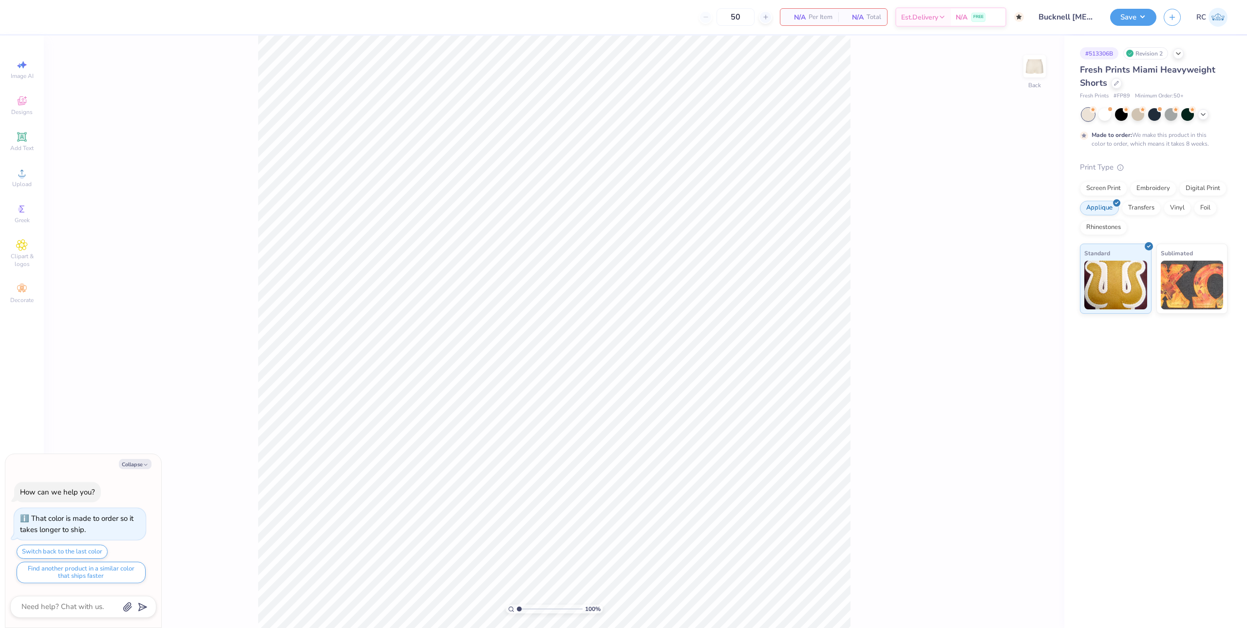
type textarea "x"
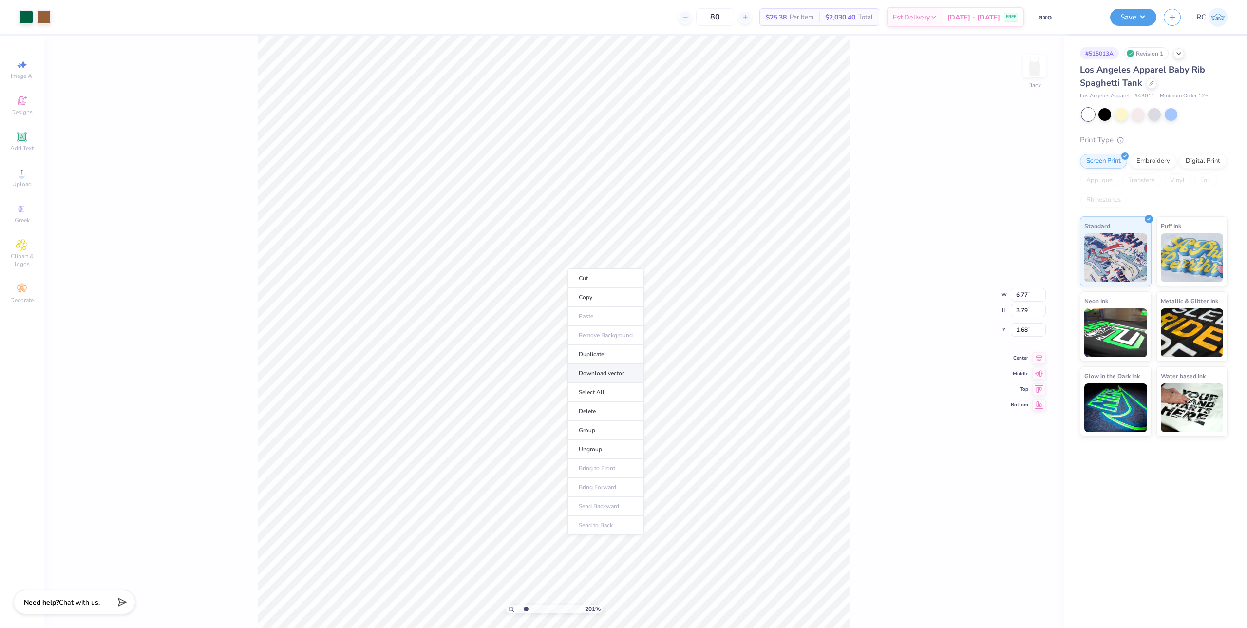
click at [605, 375] on li "Download vector" at bounding box center [605, 373] width 76 height 19
type input "1"
click at [24, 177] on circle at bounding box center [21, 175] width 5 height 5
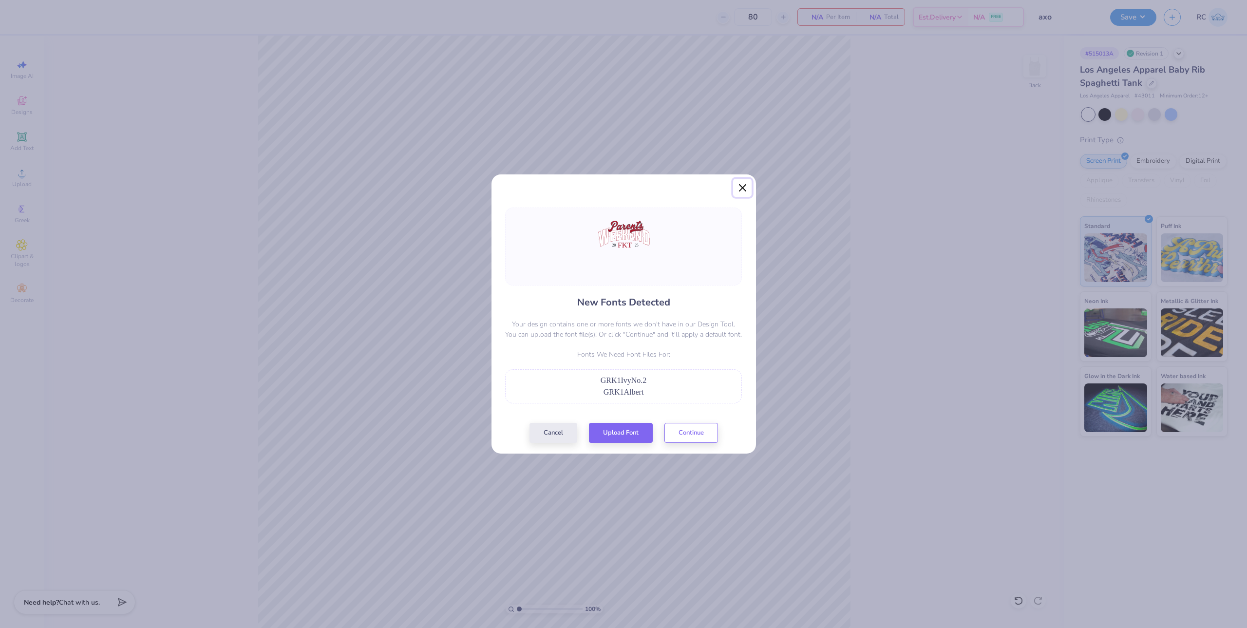
click at [746, 182] on button "Close" at bounding box center [742, 188] width 19 height 19
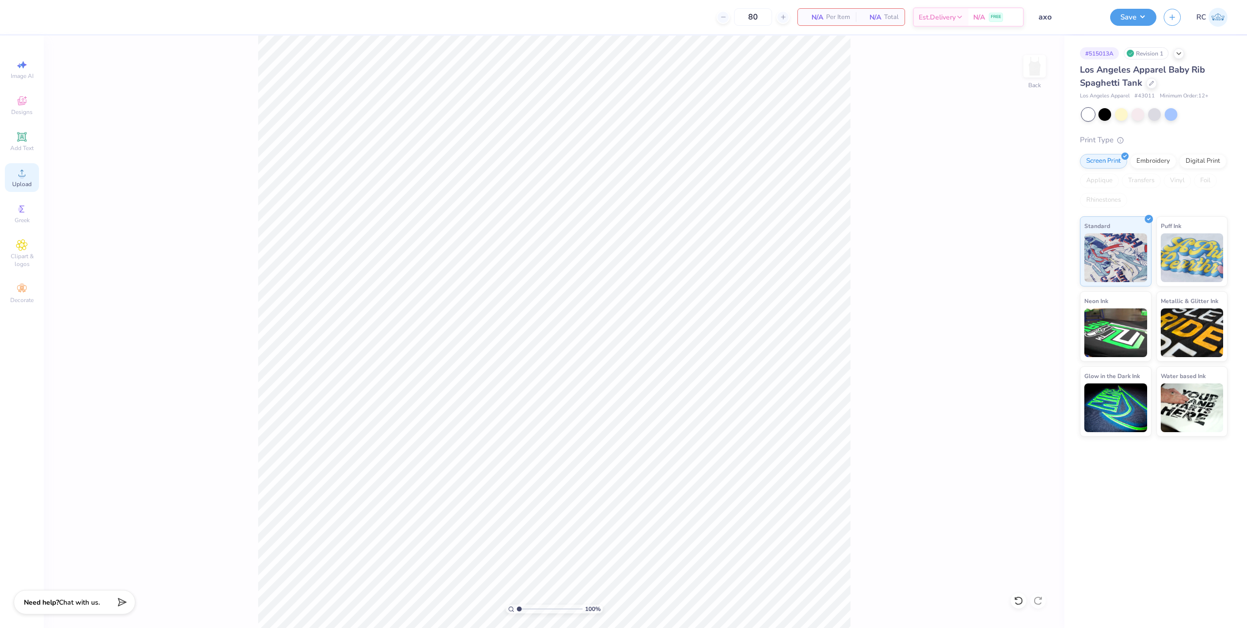
click at [22, 174] on circle at bounding box center [21, 175] width 5 height 5
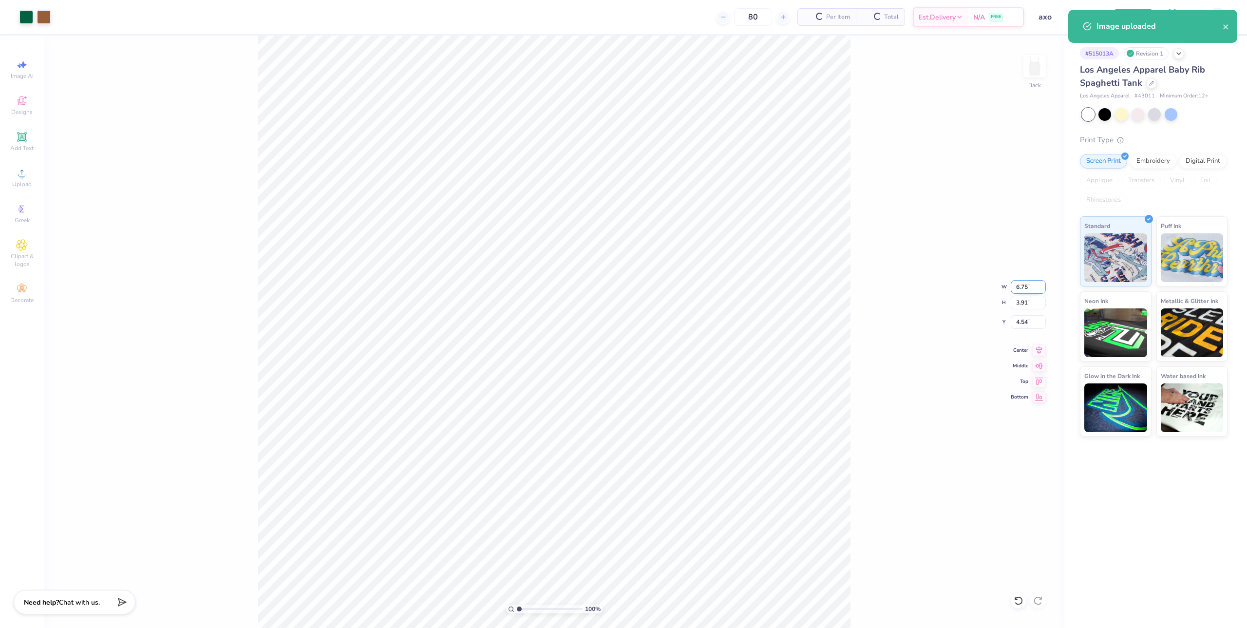
click at [1032, 286] on input "6.75" at bounding box center [1028, 287] width 35 height 14
type input "7.00"
type input "4.06"
click at [1027, 320] on input "4.47" at bounding box center [1028, 322] width 35 height 14
type input "3.00"
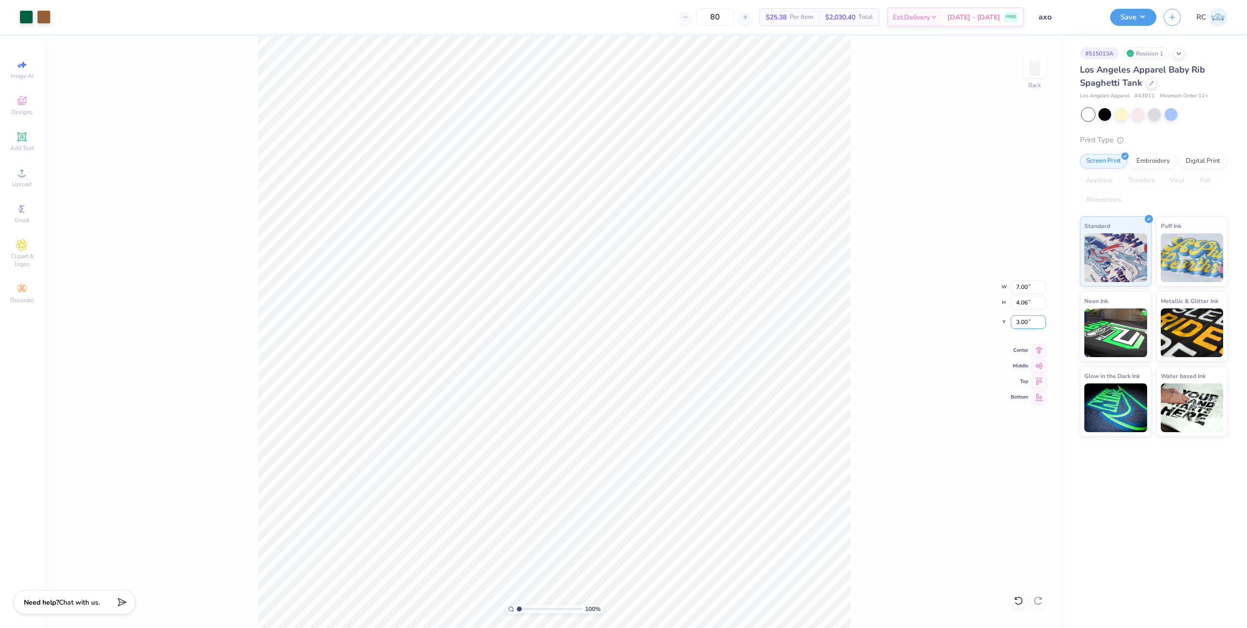
click at [1027, 322] on input "3.00" at bounding box center [1028, 322] width 35 height 14
type input "2.00"
click at [1146, 19] on button "Save" at bounding box center [1133, 15] width 46 height 17
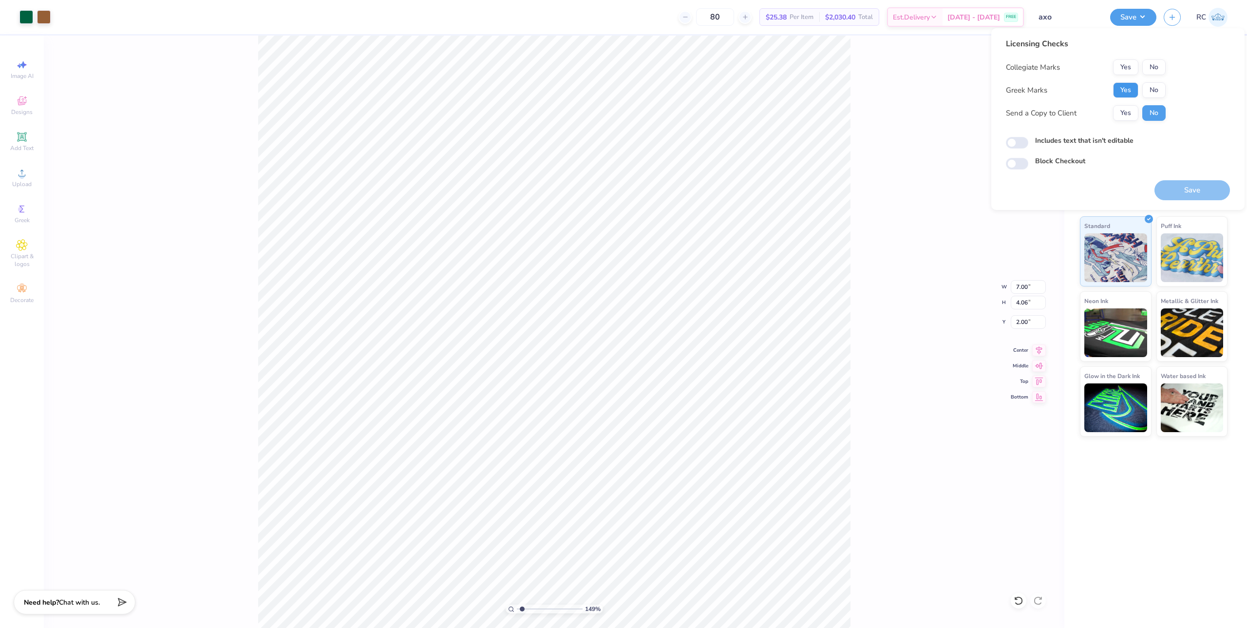
click at [1118, 90] on button "Yes" at bounding box center [1125, 90] width 25 height 16
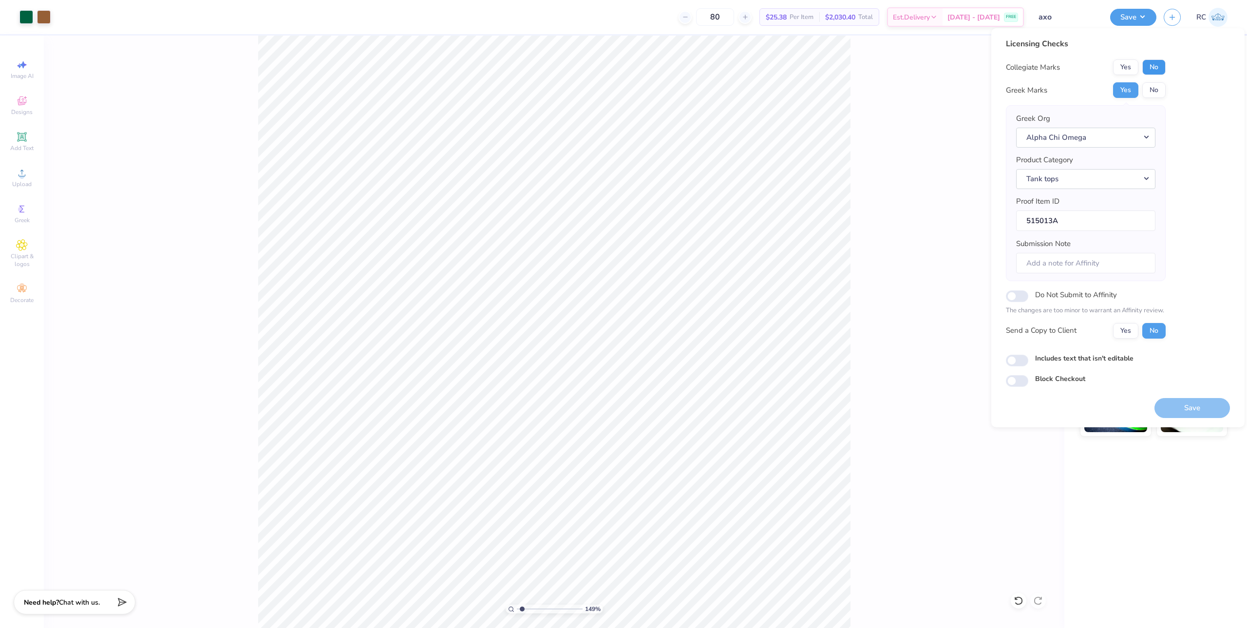
click at [1156, 64] on button "No" at bounding box center [1153, 67] width 23 height 16
click at [1130, 327] on button "Yes" at bounding box center [1125, 331] width 25 height 16
click at [1186, 408] on button "Save" at bounding box center [1192, 408] width 76 height 20
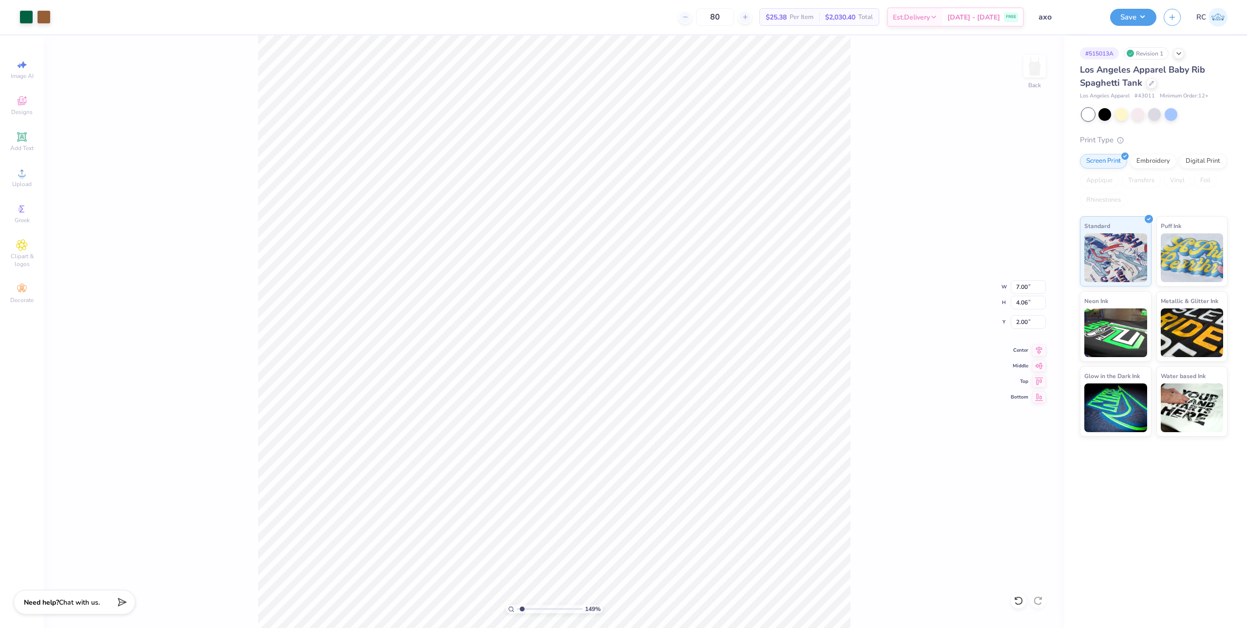
type input "1.49212329151837"
click at [630, 433] on li "Download vector" at bounding box center [632, 433] width 76 height 19
click at [21, 168] on icon at bounding box center [22, 173] width 12 height 12
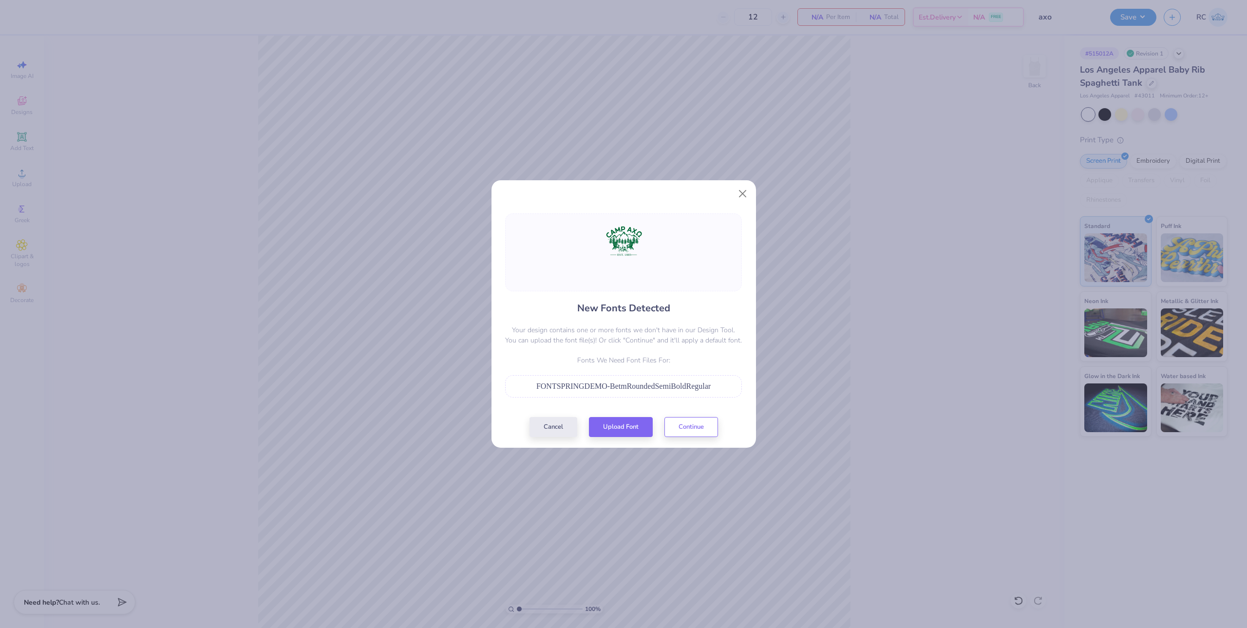
drag, startPoint x: 562, startPoint y: 406, endPoint x: 589, endPoint y: 416, distance: 28.7
click at [562, 406] on div "New Fonts Detected Your design contains one or more fonts we don't have in our …" at bounding box center [623, 325] width 243 height 224
click at [607, 433] on button "Upload Font" at bounding box center [621, 425] width 64 height 20
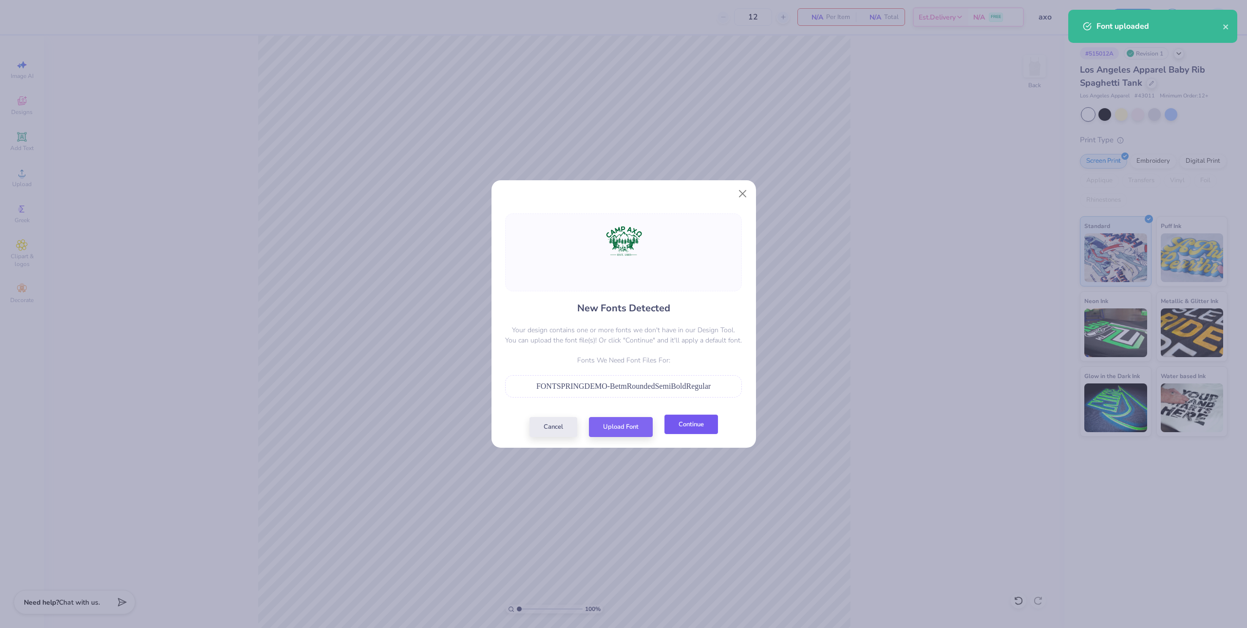
click at [630, 432] on button "Continue" at bounding box center [691, 425] width 54 height 20
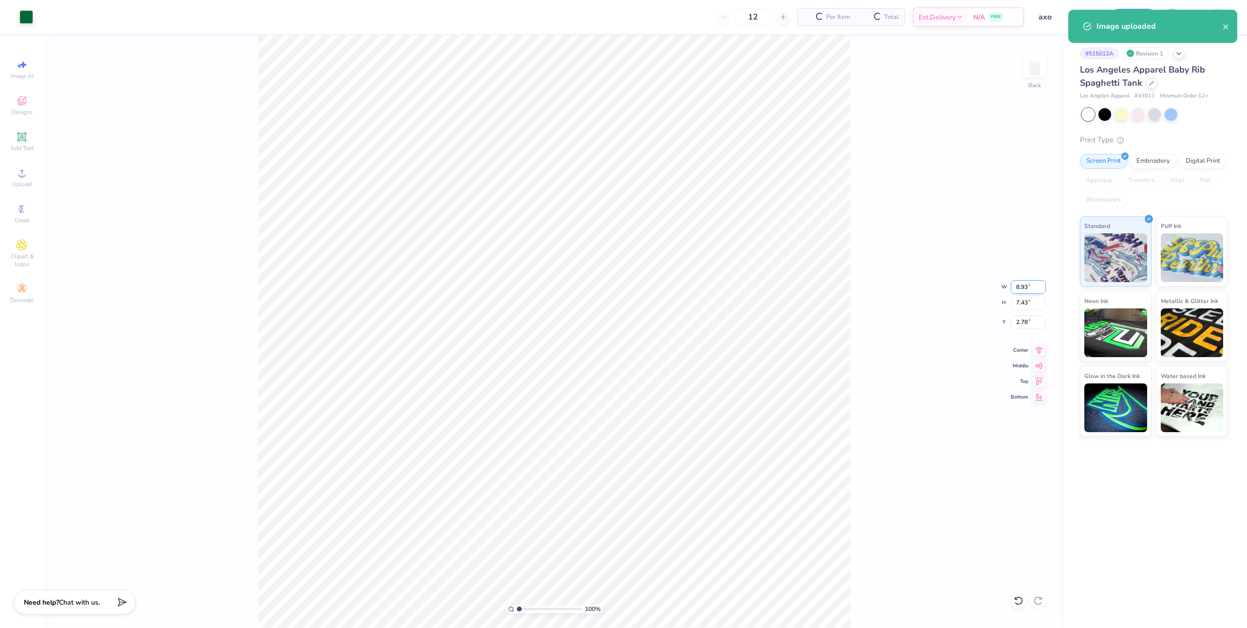
click at [630, 290] on input "8.93" at bounding box center [1028, 287] width 35 height 14
type input "7.00"
type input "5.83"
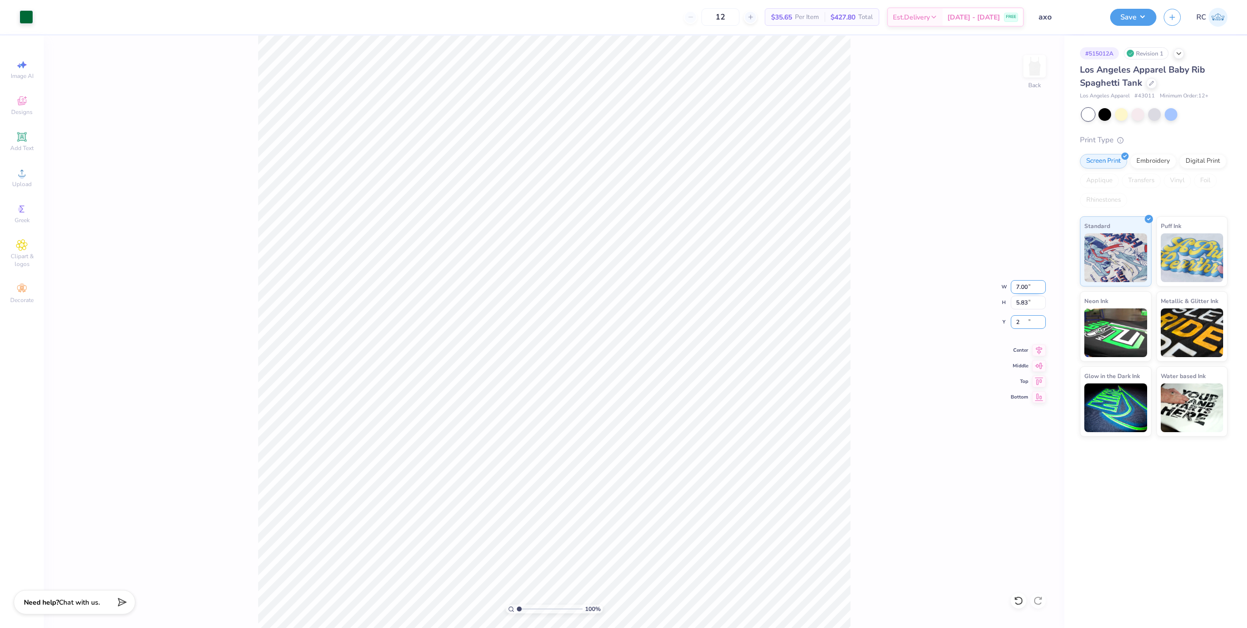
type input "2.00"
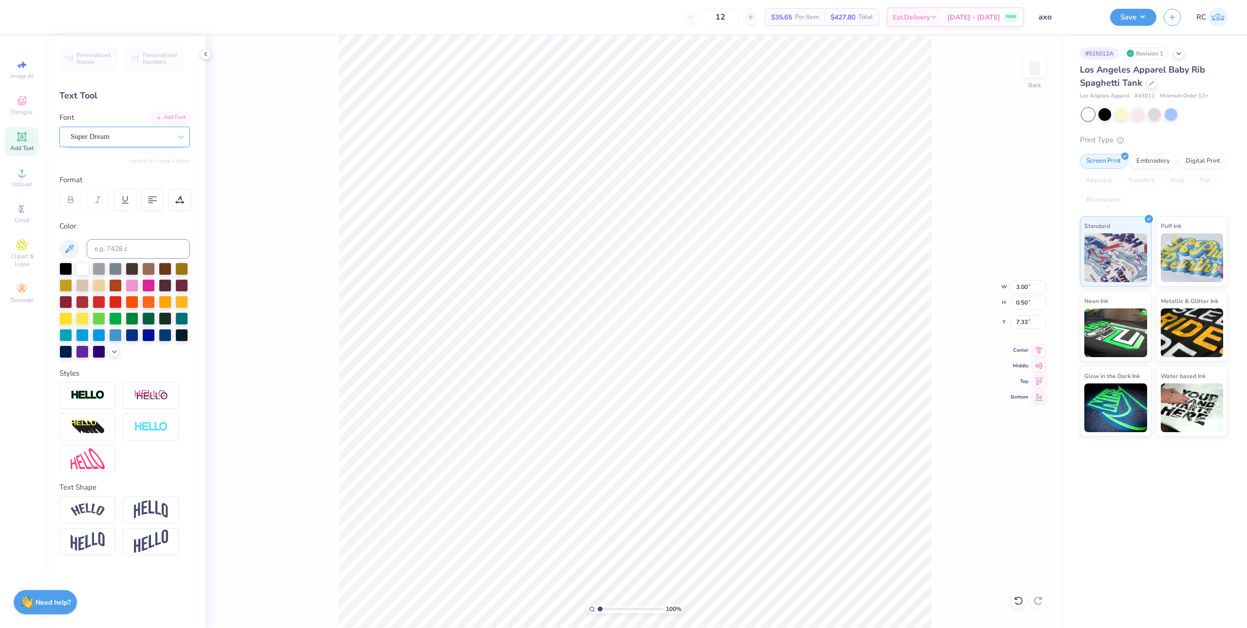
click at [120, 137] on div "Super Dream" at bounding box center [121, 136] width 102 height 15
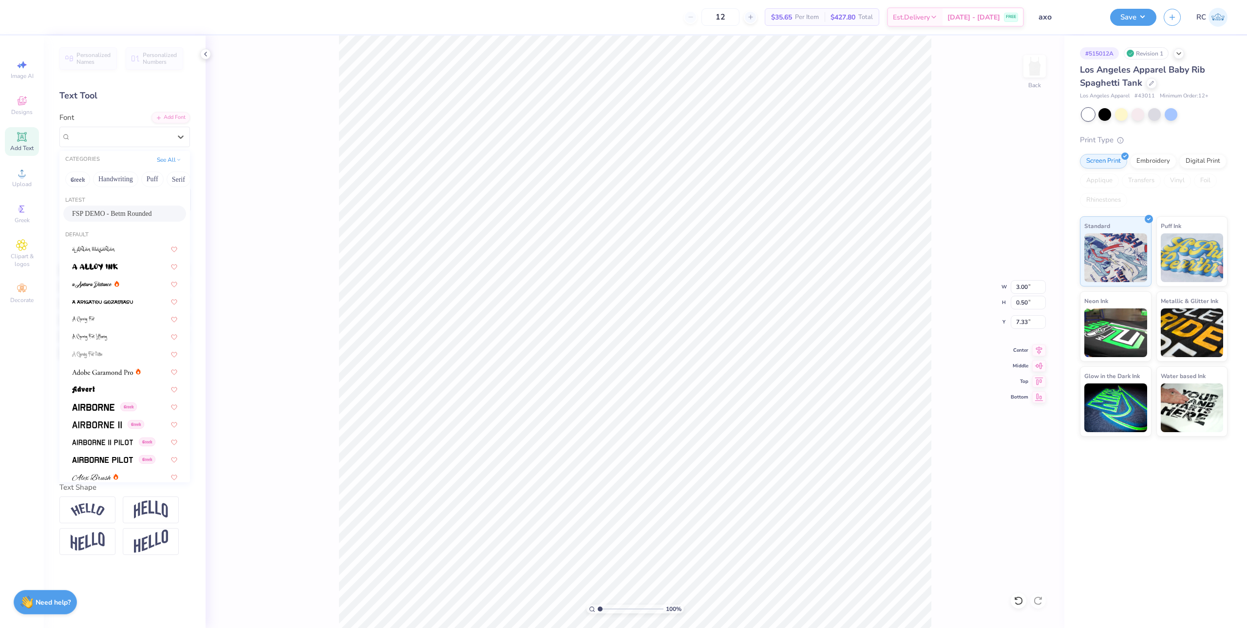
click at [118, 212] on span "FSP DEMO - Betm Rounded" at bounding box center [112, 213] width 80 height 10
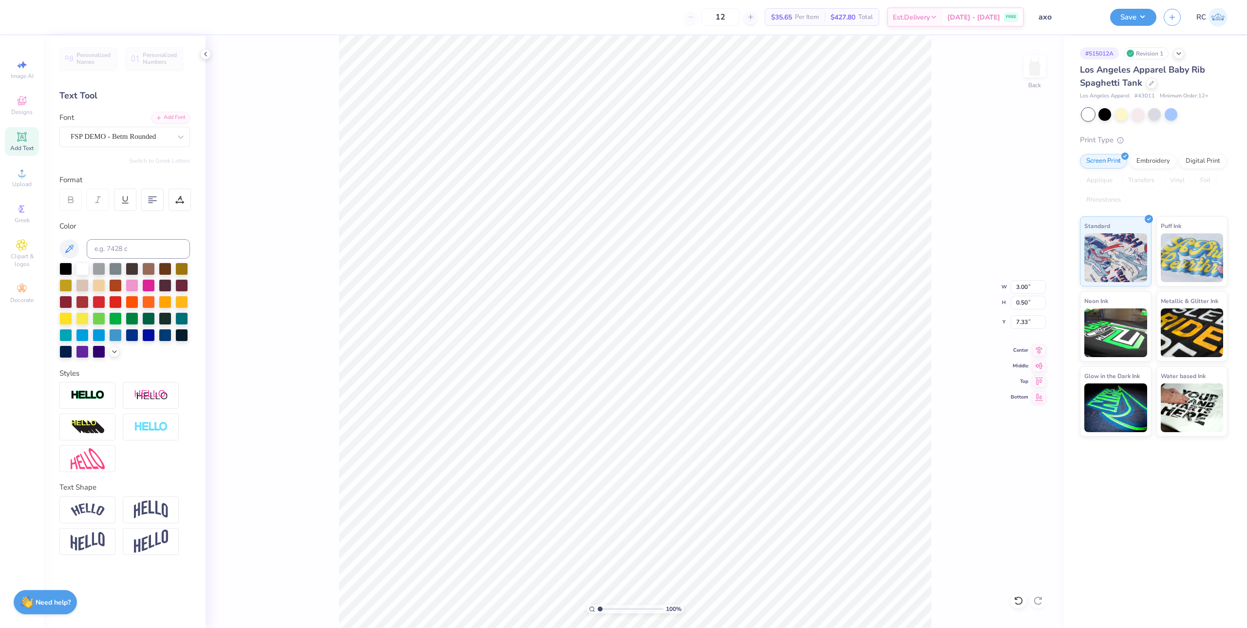
type input "2.43"
type input "0.40"
type input "7.42"
click at [630, 352] on icon at bounding box center [1039, 349] width 14 height 12
click at [173, 121] on div "Add Font" at bounding box center [170, 116] width 38 height 11
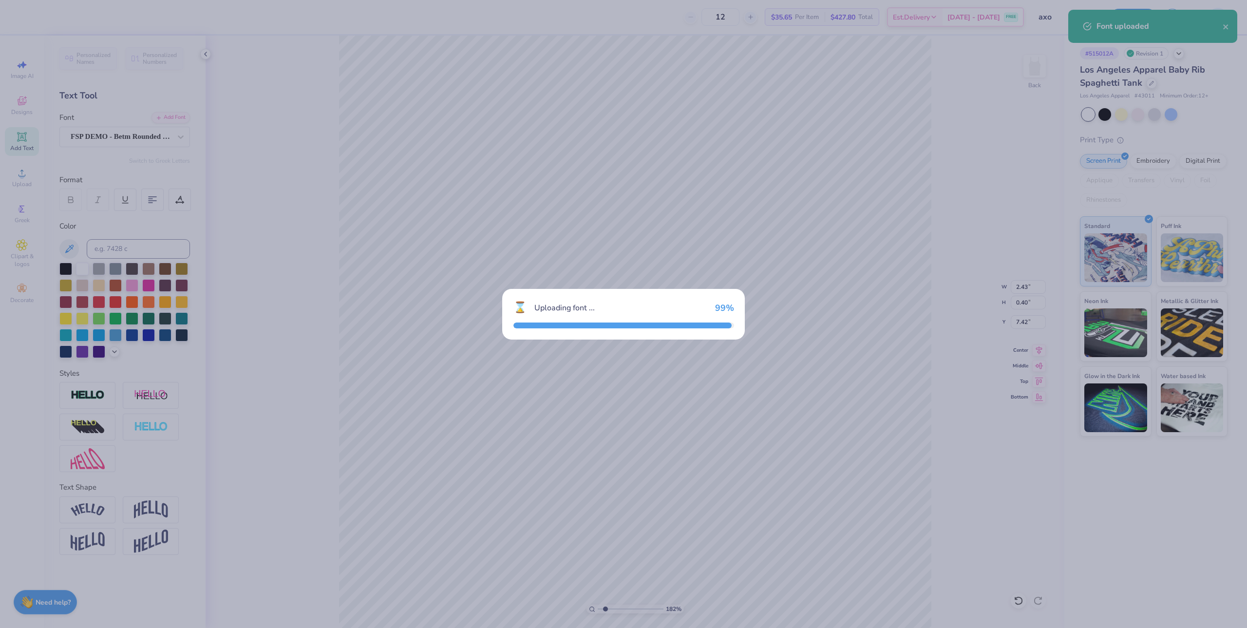
type input "1.82266588284093"
type input "2.41"
type input "7.40"
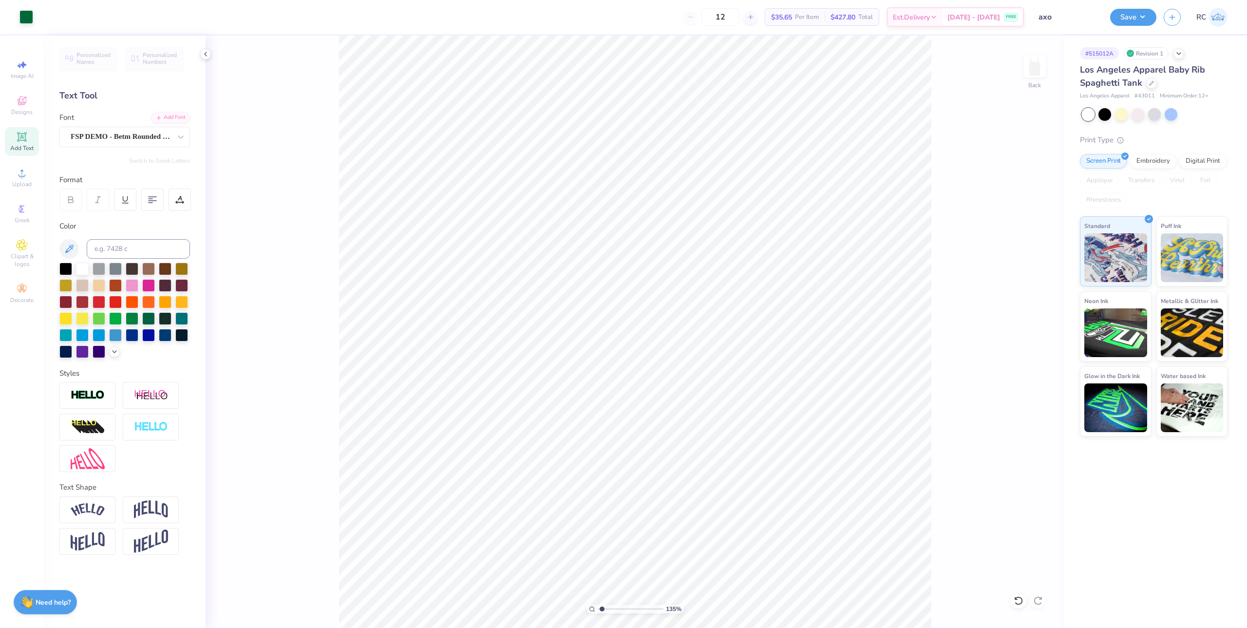
type input "1.35006143669128"
click at [117, 242] on input at bounding box center [138, 248] width 103 height 19
paste input "3435"
type input "3435"
click at [317, 192] on div "135 % Back W 7.00 7.00 " H 5.80 5.80 " Y 2.00 2.00 " Center Middle Top Bottom" at bounding box center [635, 332] width 859 height 592
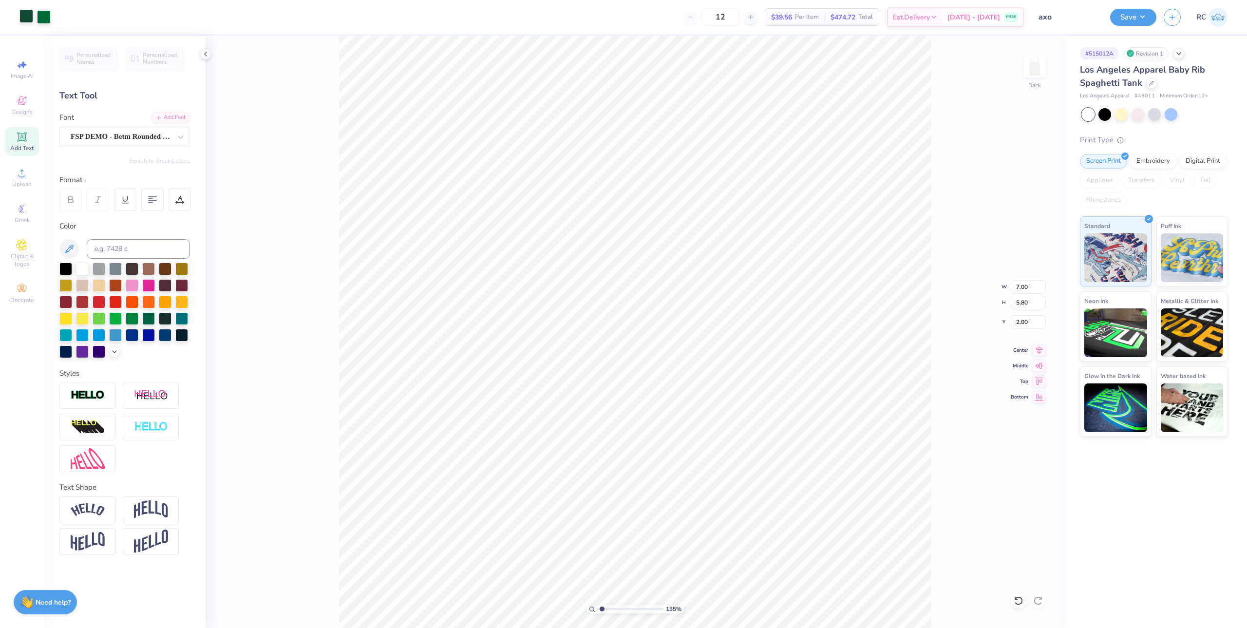
click at [26, 21] on div at bounding box center [26, 16] width 14 height 14
type input "1.35006143669128"
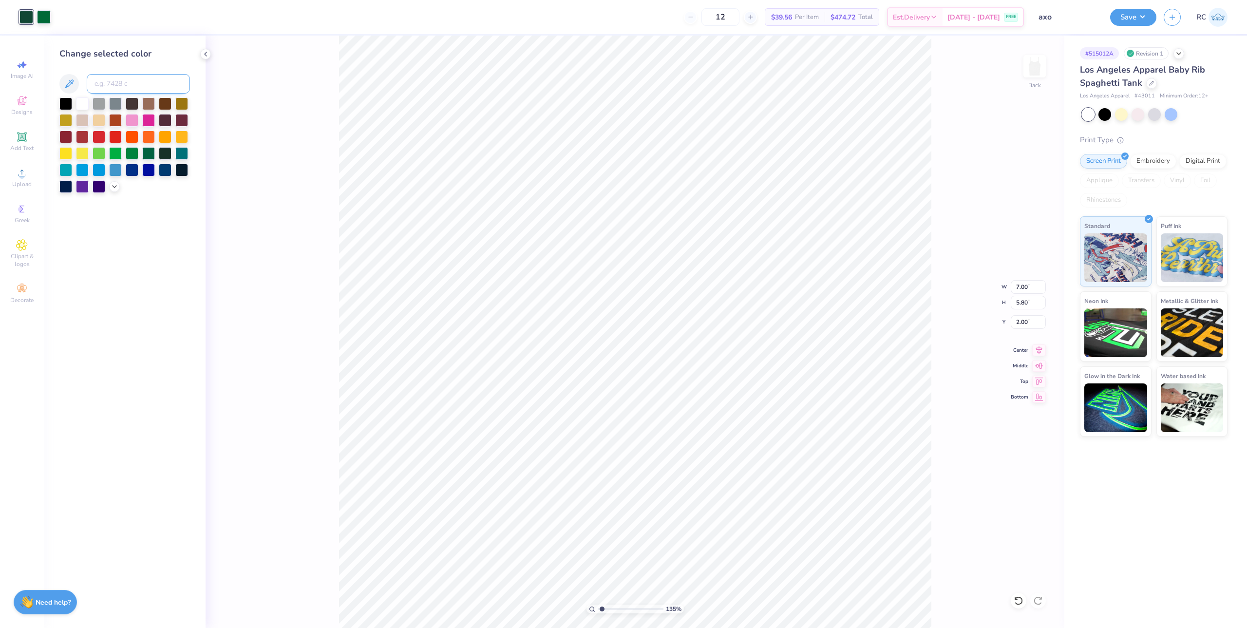
click at [124, 93] on input at bounding box center [138, 83] width 103 height 19
paste input "3435"
type input "3435"
click at [223, 123] on div "135 % Back W 7.00 7.00 " H 5.80 5.80 " Y 2.00 2.00 " Center Middle Top Bottom" at bounding box center [635, 332] width 859 height 592
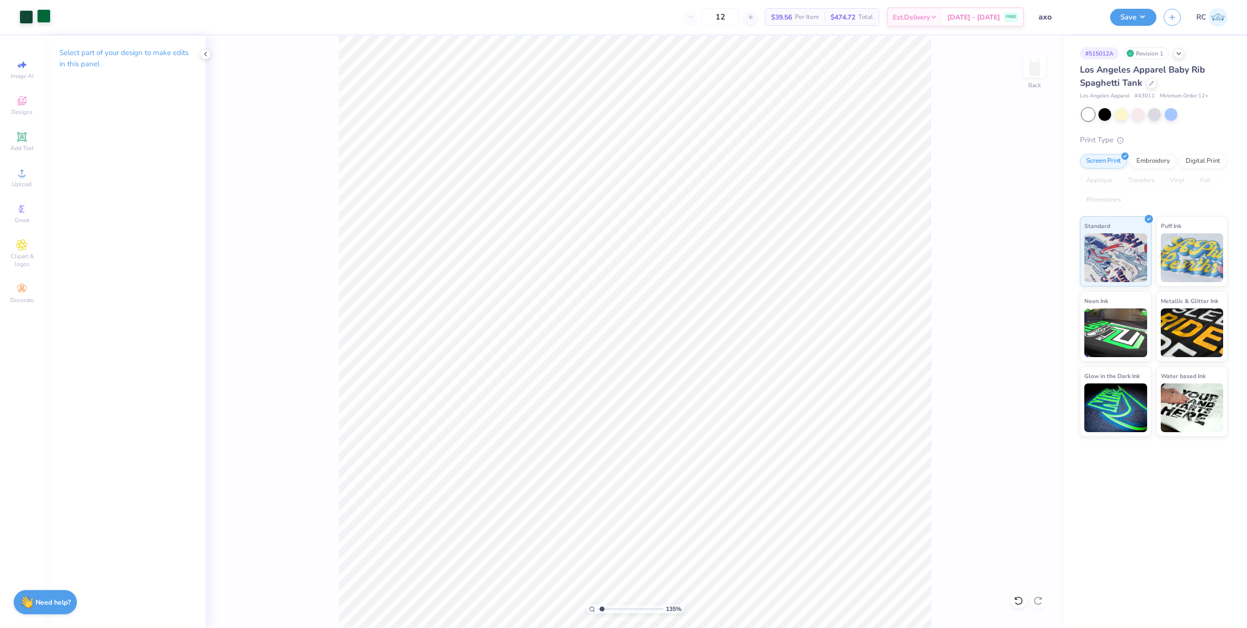
click at [38, 14] on div at bounding box center [44, 16] width 14 height 14
type input "1.35006143669128"
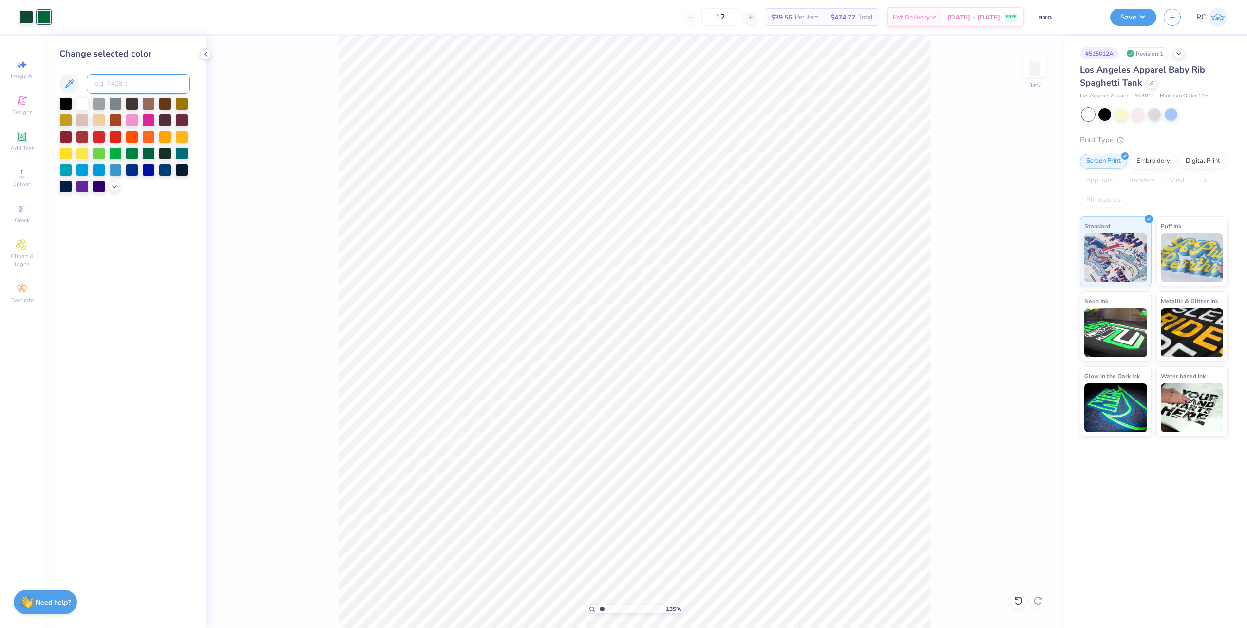
click at [117, 85] on input at bounding box center [138, 83] width 103 height 19
paste input "3435"
type input "3435"
click at [249, 148] on div "135 % Back" at bounding box center [635, 332] width 859 height 592
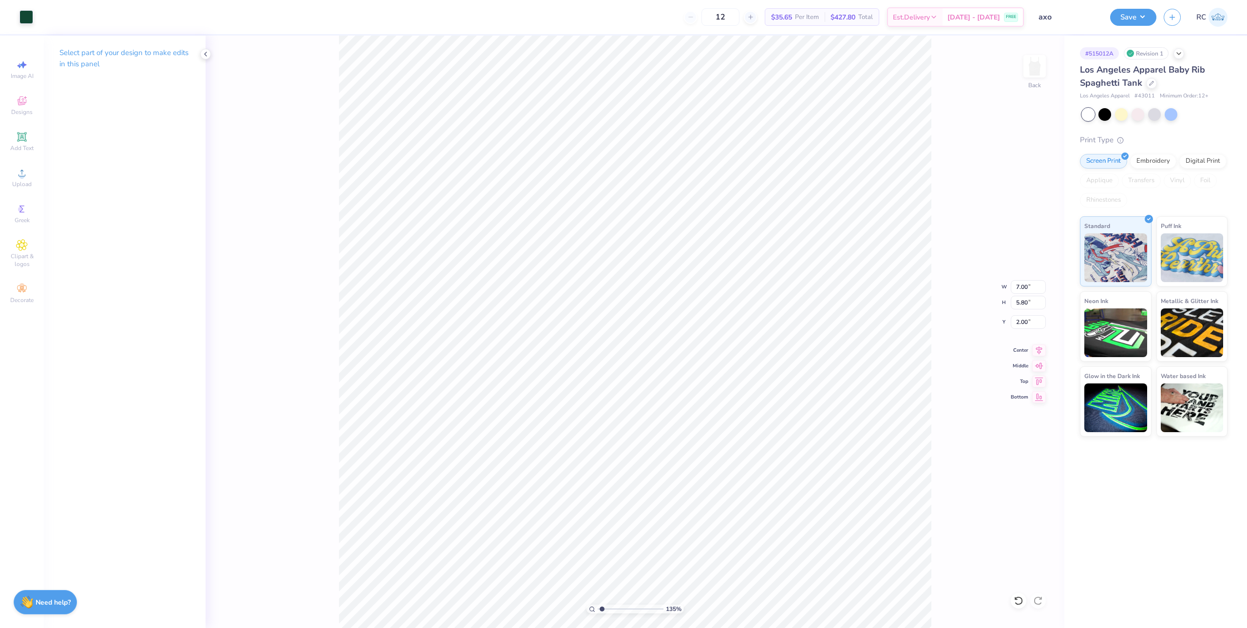
type input "1.35006143669128"
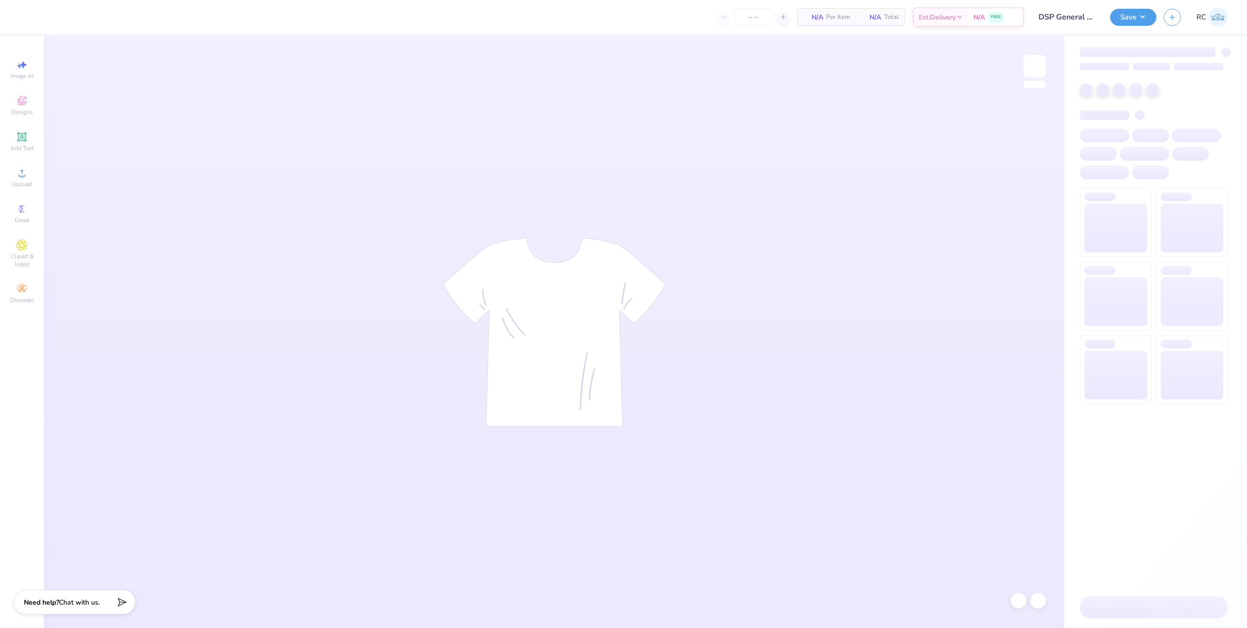
type input "60"
